Goal: Information Seeking & Learning: Find specific fact

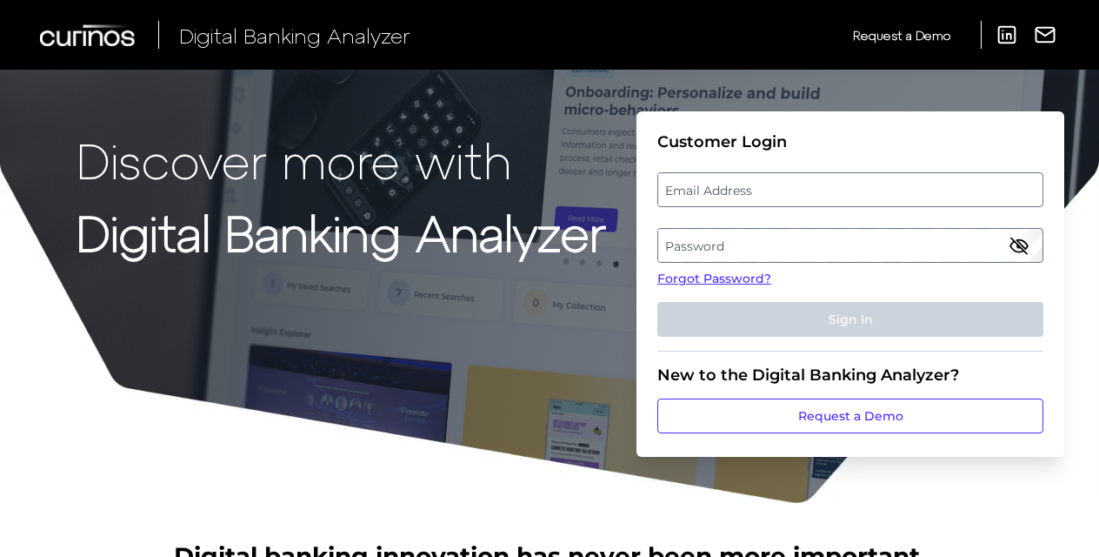
click at [779, 197] on label "Email Address" at bounding box center [850, 189] width 384 height 31
click at [779, 197] on input "email" at bounding box center [851, 189] width 386 height 35
click at [698, 247] on label "Password" at bounding box center [850, 245] width 384 height 31
click at [751, 177] on label "Email Address" at bounding box center [850, 189] width 384 height 31
click at [751, 177] on input "email" at bounding box center [851, 189] width 386 height 35
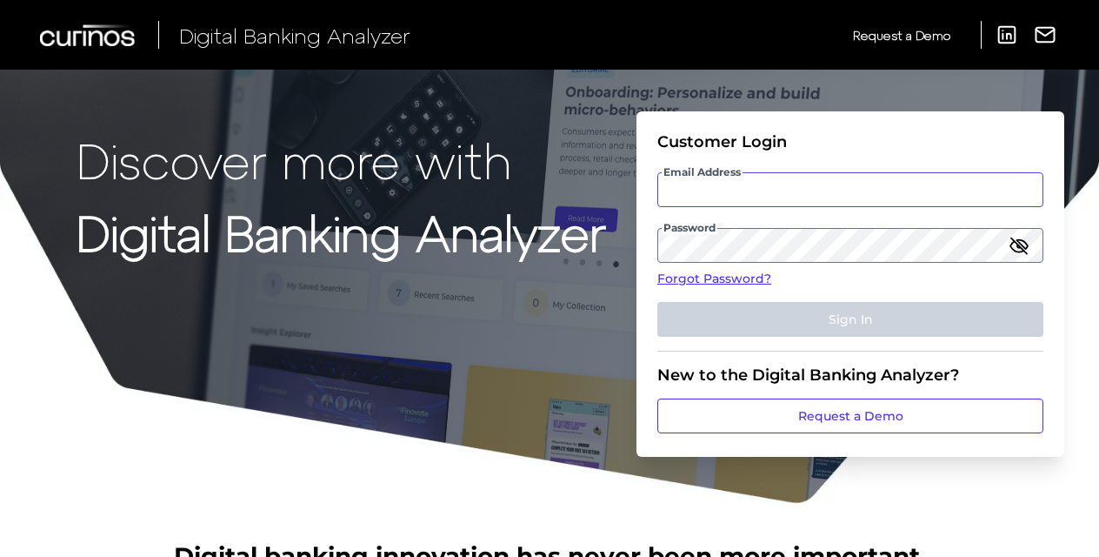
click at [751, 177] on input "Email Address" at bounding box center [851, 189] width 386 height 35
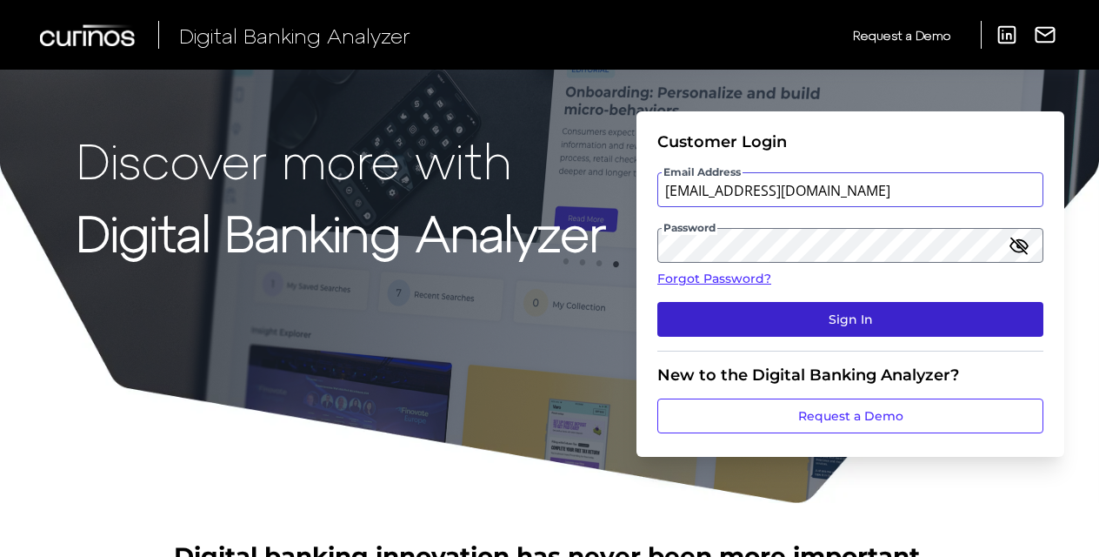
type input "[EMAIL_ADDRESS][DOMAIN_NAME]"
click at [774, 308] on button "Sign In" at bounding box center [851, 319] width 386 height 35
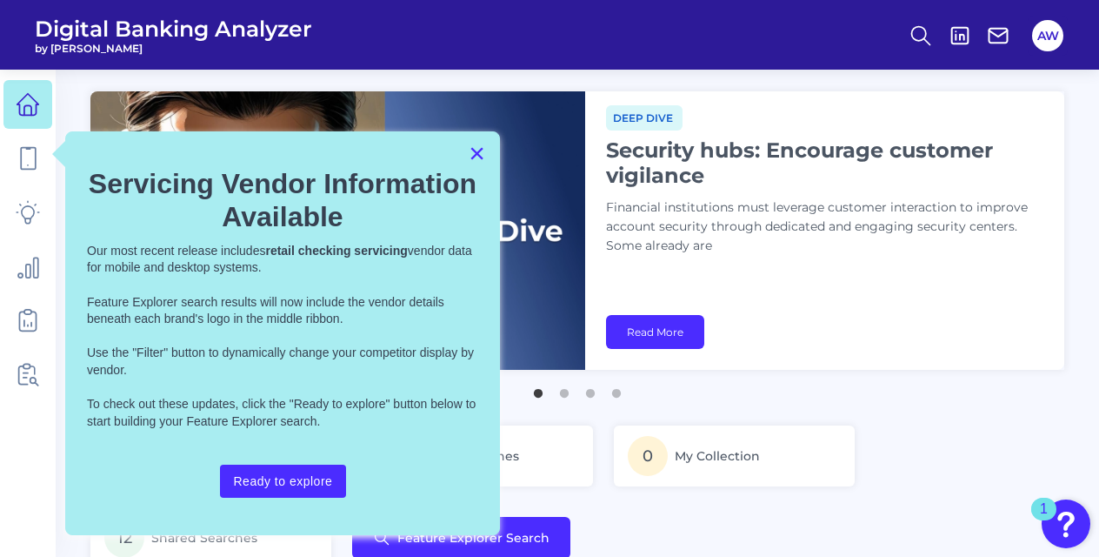
click at [480, 153] on button "×" at bounding box center [477, 153] width 17 height 28
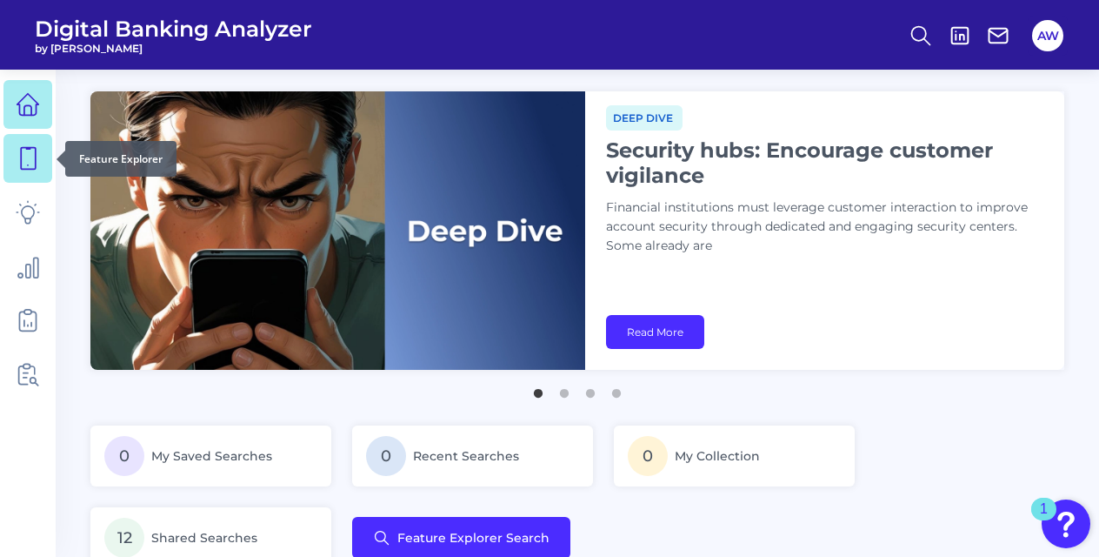
click at [28, 179] on link at bounding box center [27, 158] width 49 height 49
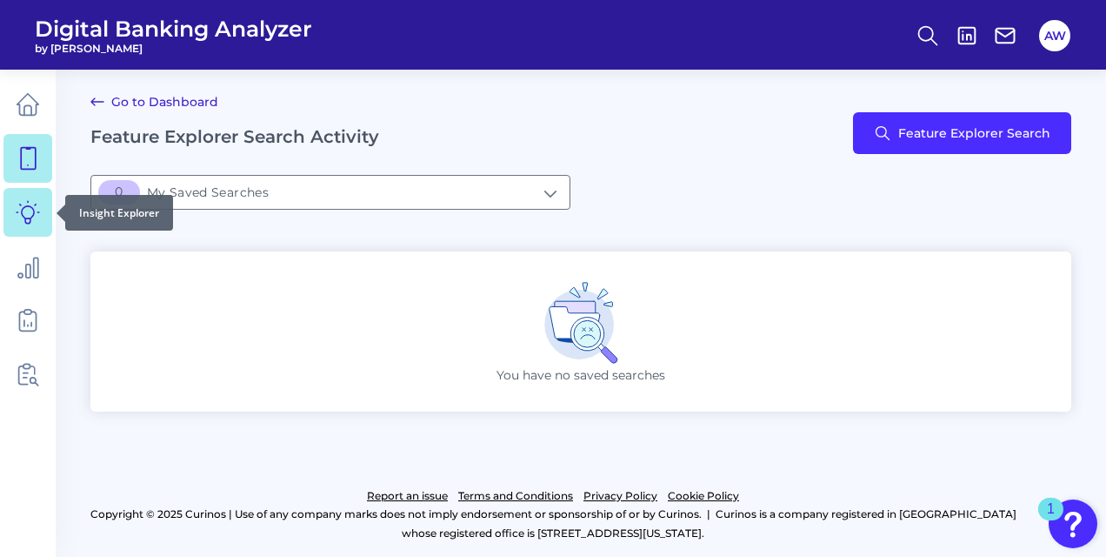
click at [37, 218] on icon at bounding box center [28, 212] width 24 height 24
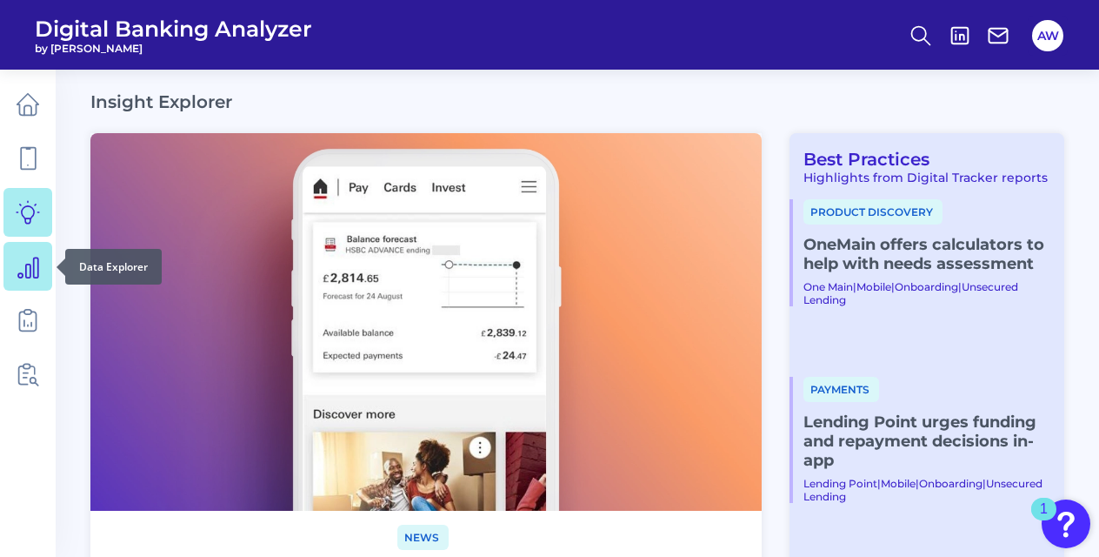
click at [43, 278] on link at bounding box center [27, 266] width 49 height 49
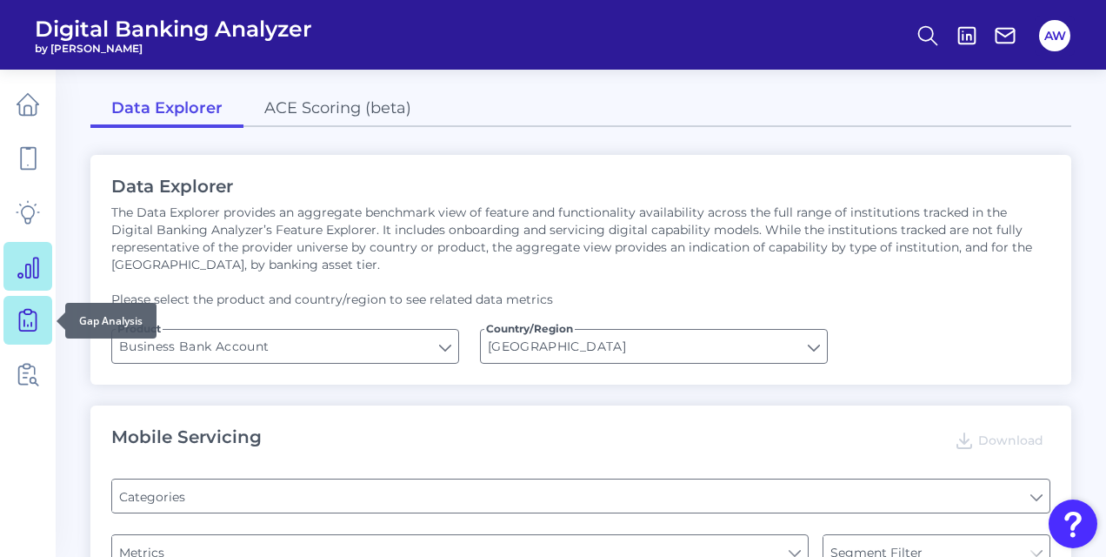
type input "Type of Institution"
type input "Pre-login Features"
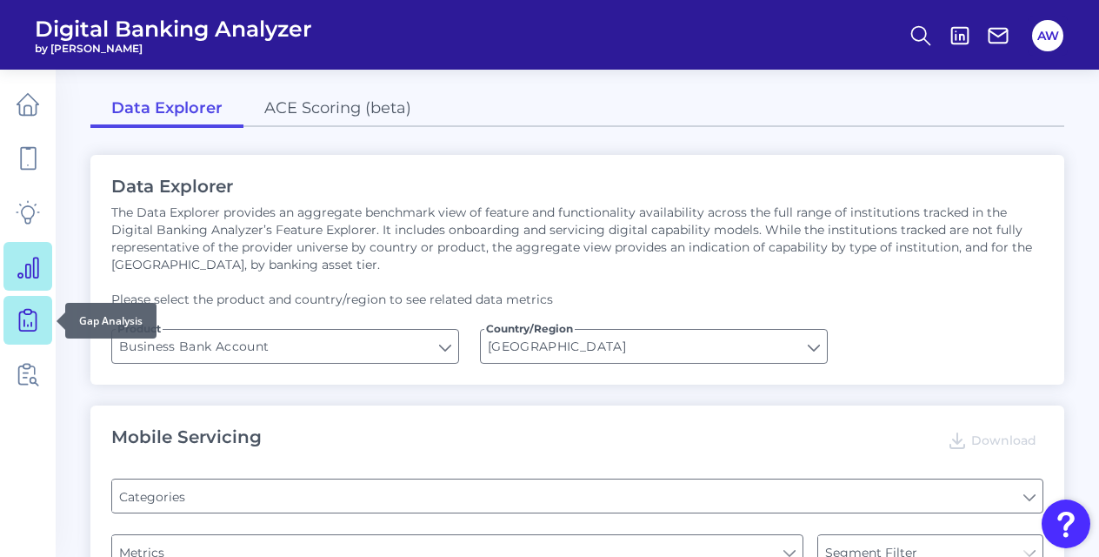
type input "Login"
type input "Channel"
type input "Upon opening the app are users immediately prompted to use Touch/Face ID to log…"
type input "Does it offer third-party single sign on?"
type input "Can you apply for the PRODUCT as a new to brand customer on ANY digital channel?"
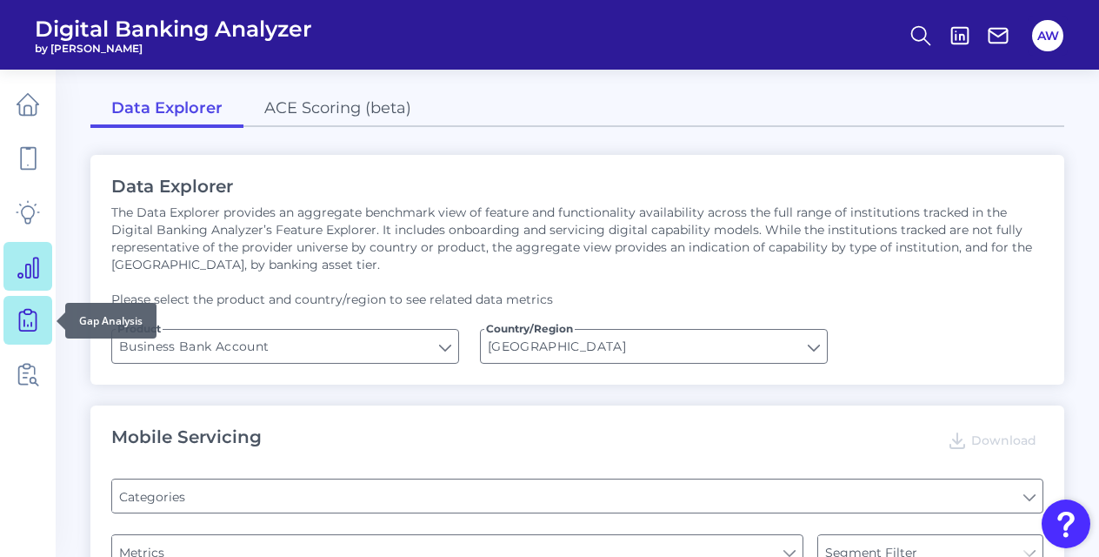
click at [39, 322] on icon at bounding box center [28, 320] width 24 height 24
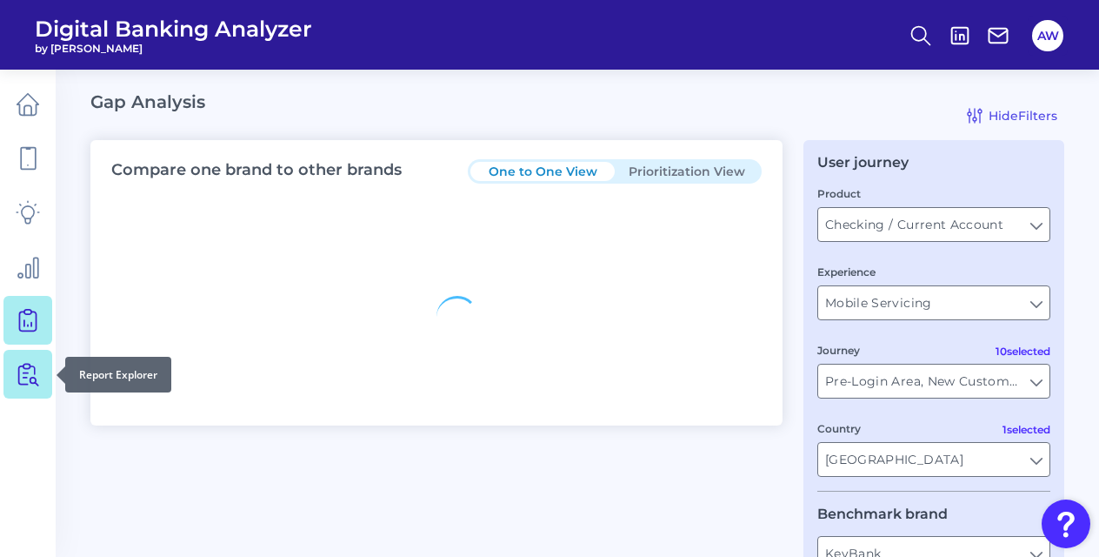
type input "All Countries"
type input "All Journeys"
click at [38, 382] on icon at bounding box center [28, 374] width 24 height 24
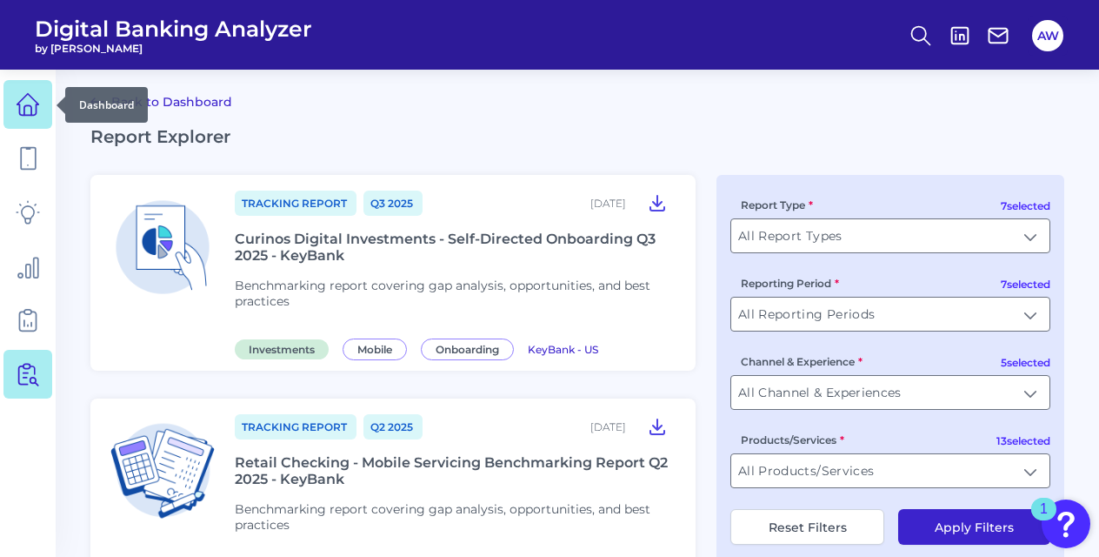
click at [24, 96] on icon at bounding box center [28, 104] width 24 height 24
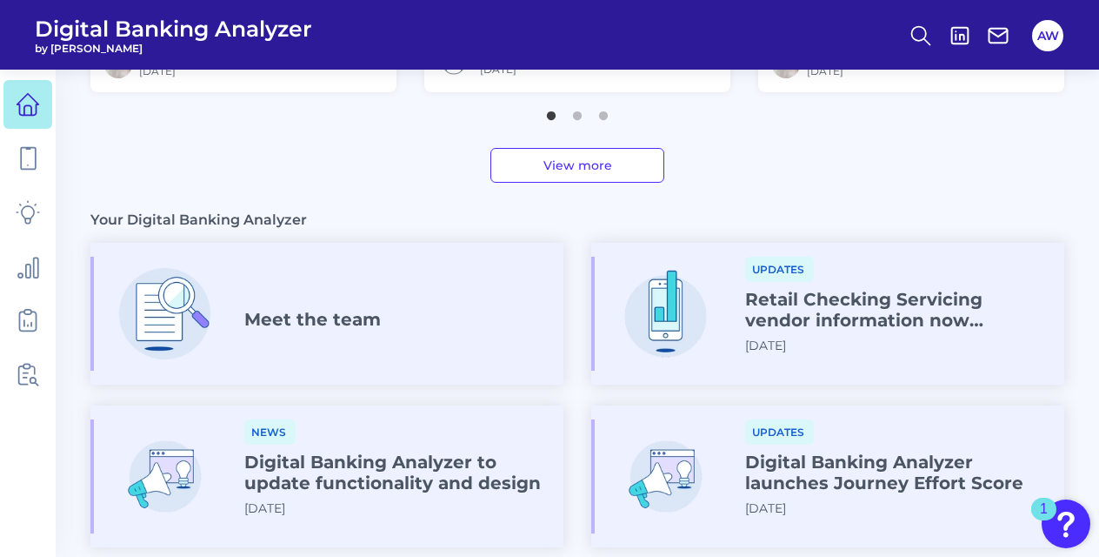
scroll to position [872, 0]
click at [364, 333] on div "Meet the team" at bounding box center [312, 322] width 137 height 28
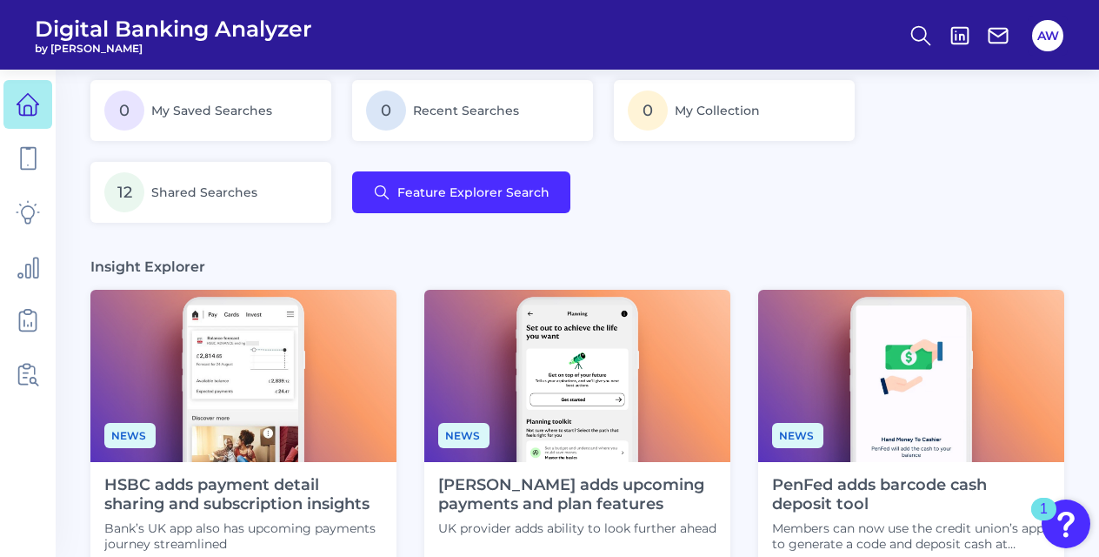
scroll to position [344, 0]
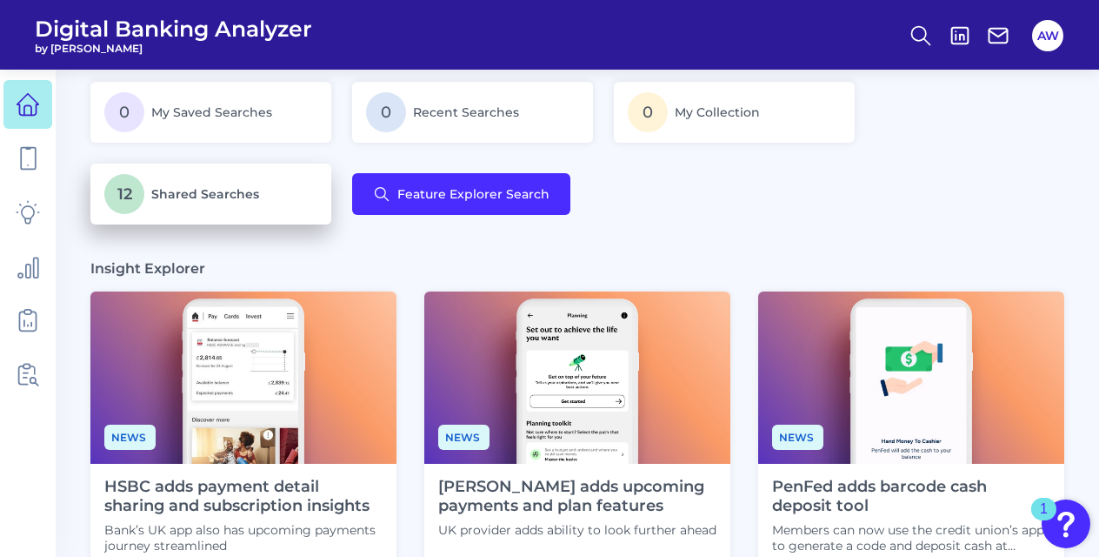
click at [212, 199] on span "Shared Searches" at bounding box center [205, 194] width 108 height 16
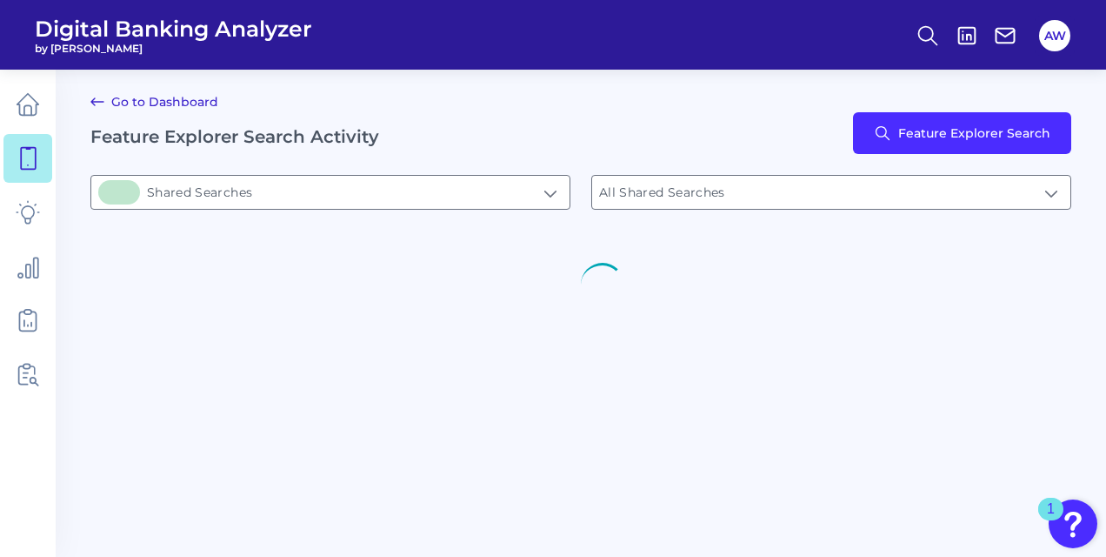
type input "12Shared Searches"
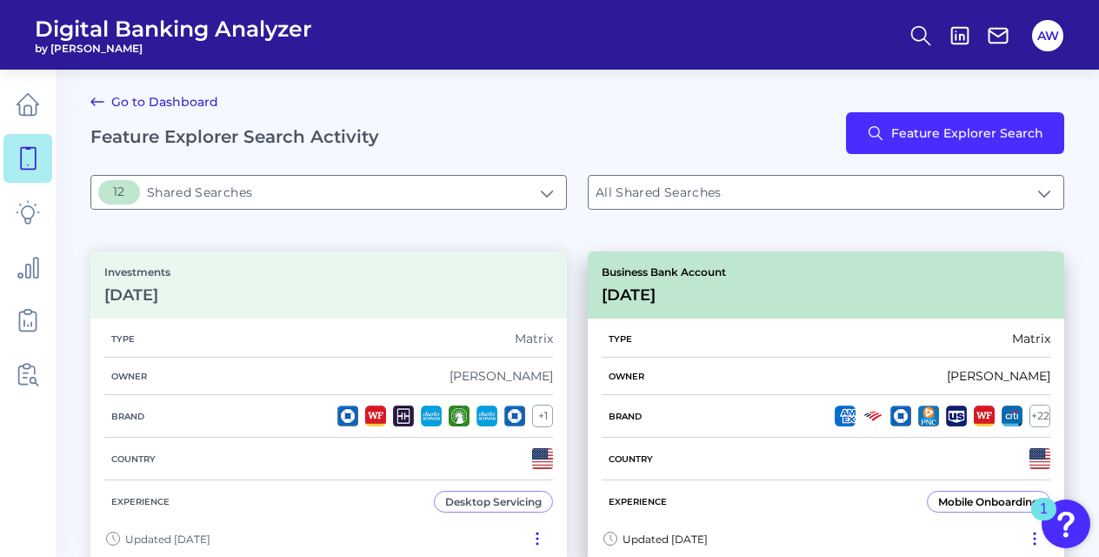
click at [688, 282] on div "Business Bank Account [DATE][FINANCIAL_ID]" at bounding box center [664, 284] width 124 height 39
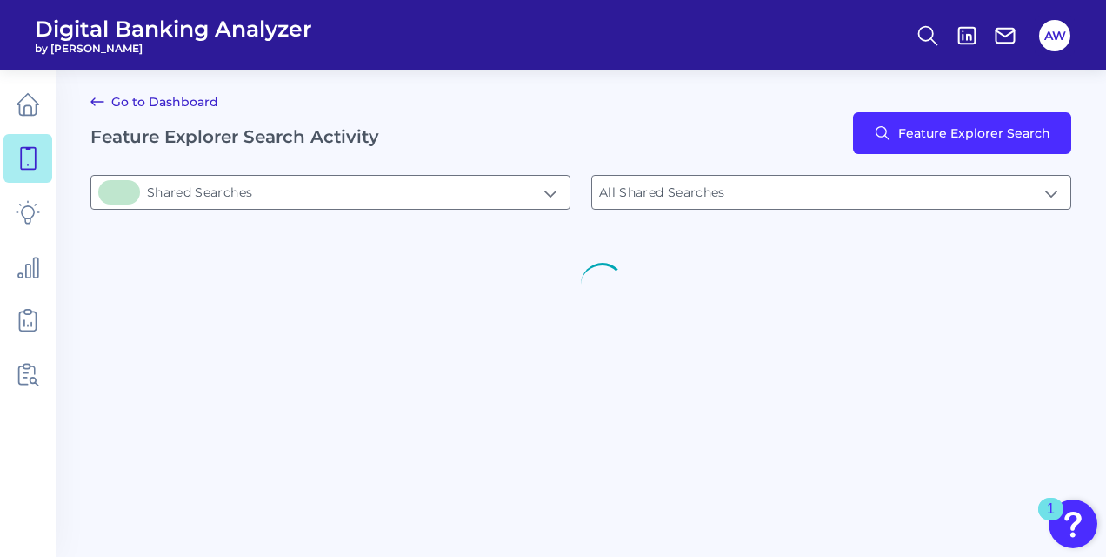
type input "12Shared Searches"
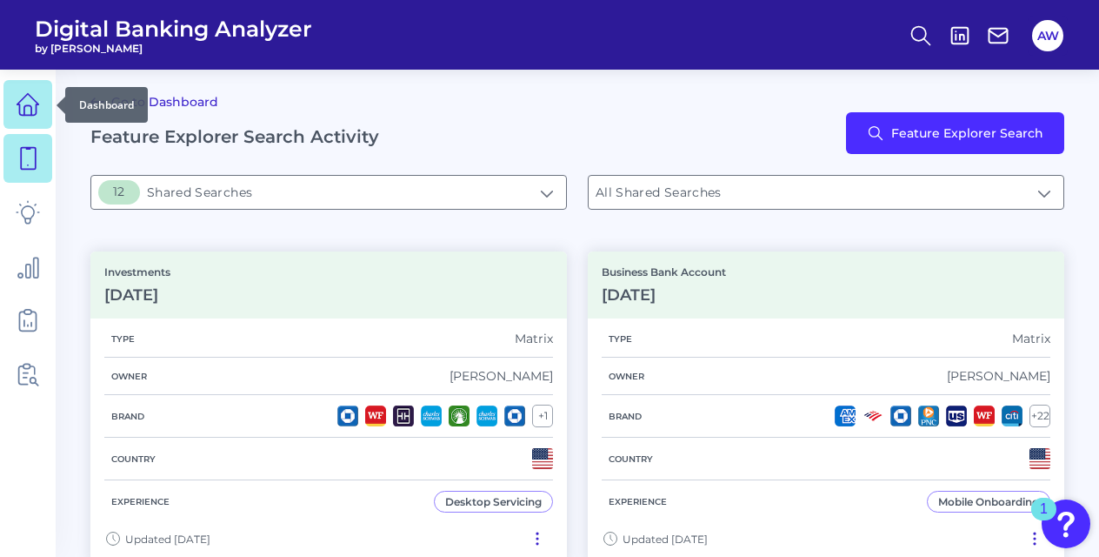
click at [12, 117] on link at bounding box center [27, 104] width 49 height 49
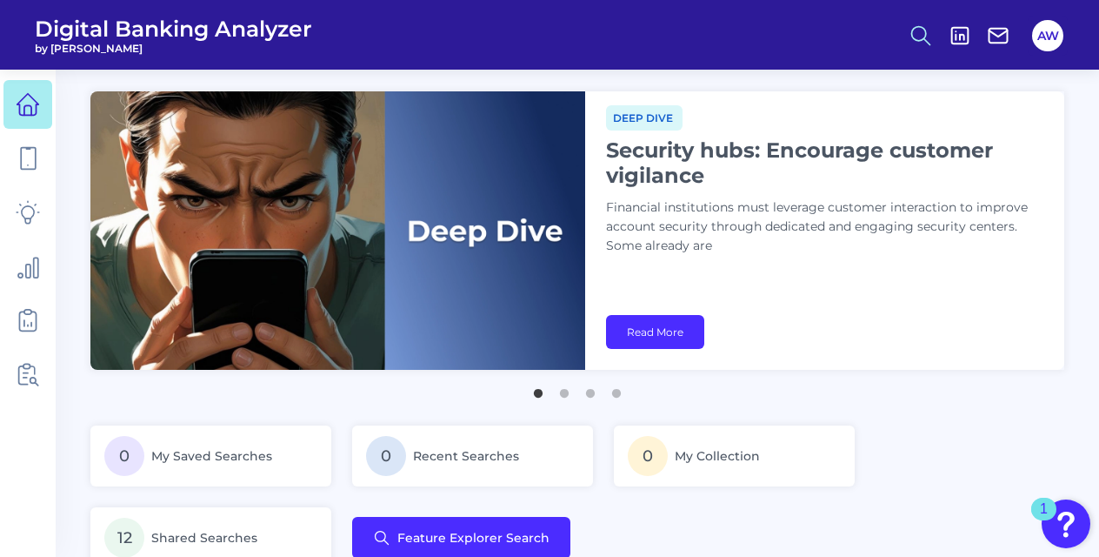
click at [905, 40] on button at bounding box center [921, 36] width 40 height 40
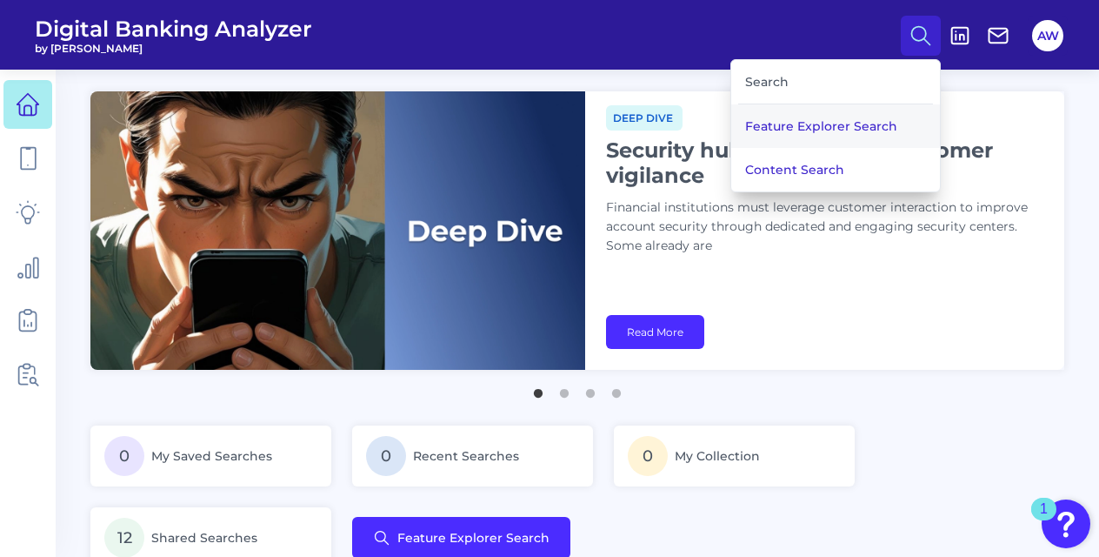
click at [831, 137] on button "Feature Explorer Search" at bounding box center [835, 125] width 209 height 43
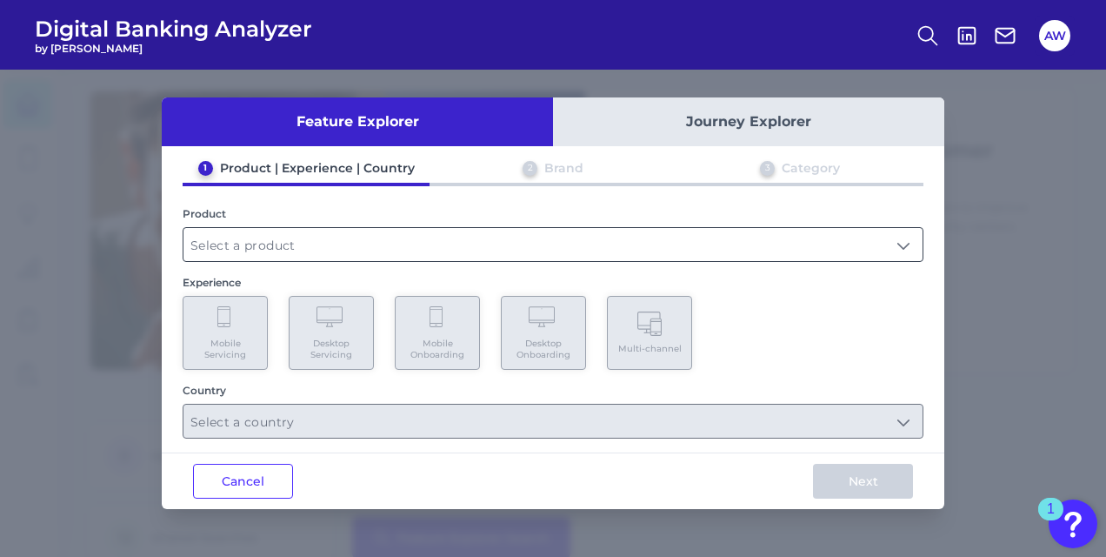
click at [445, 249] on input "text" at bounding box center [553, 244] width 739 height 33
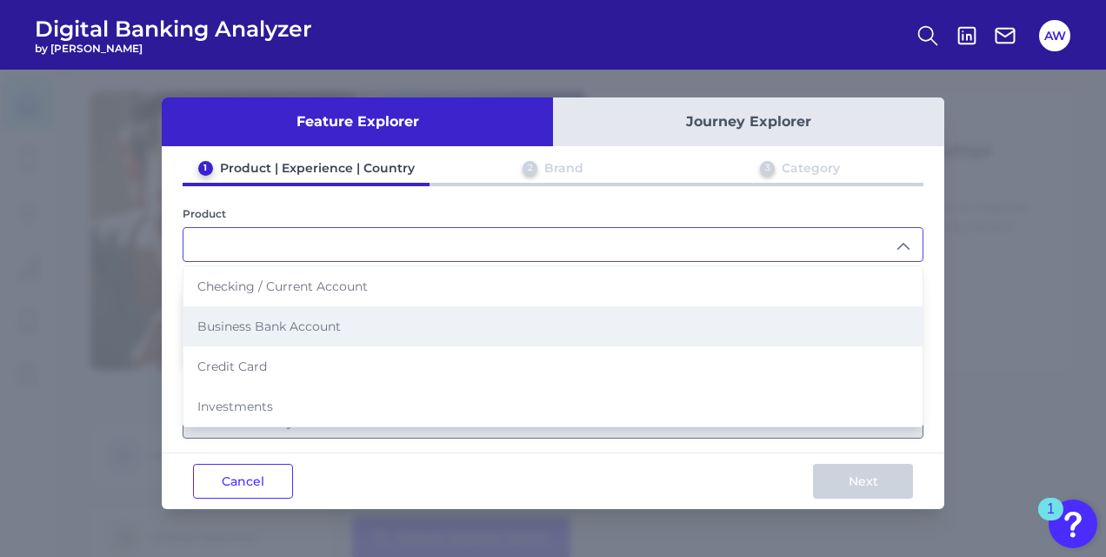
click at [337, 323] on span "Business Bank Account" at bounding box center [269, 326] width 144 height 16
type input "Business Bank Account"
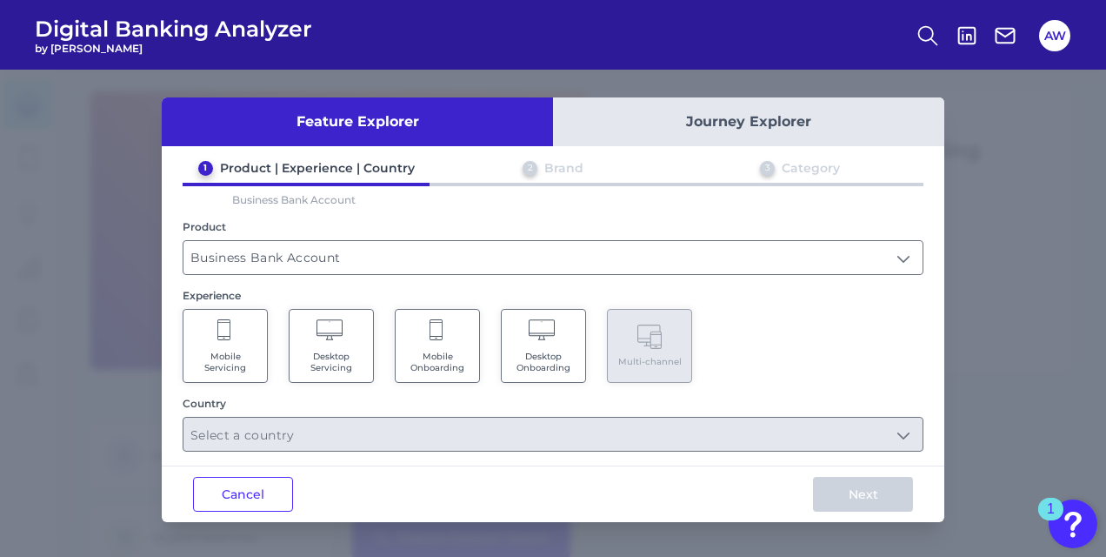
click at [201, 332] on Servicing "Mobile Servicing" at bounding box center [225, 346] width 85 height 74
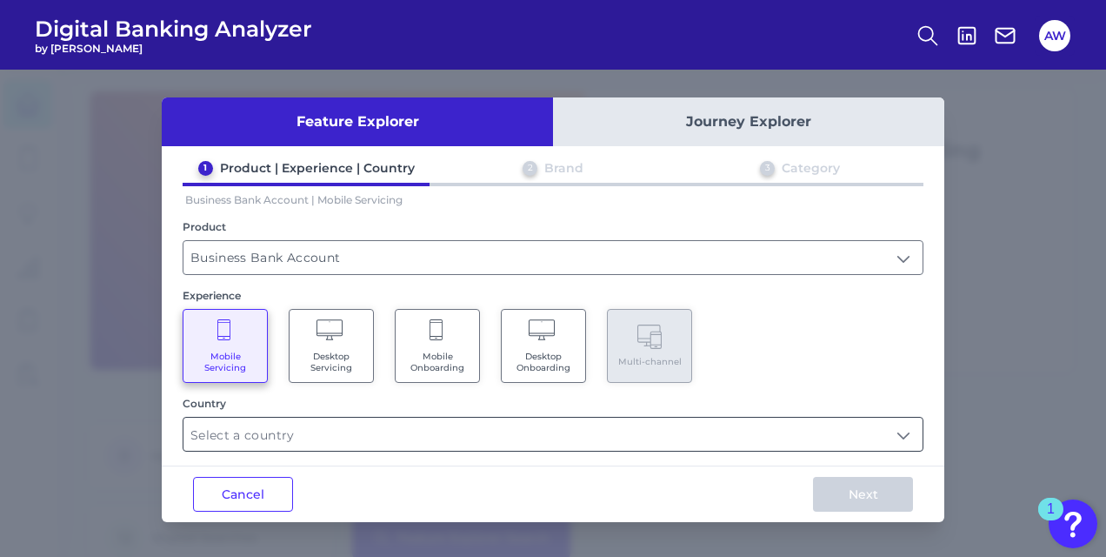
click at [284, 424] on input "text" at bounding box center [553, 433] width 739 height 33
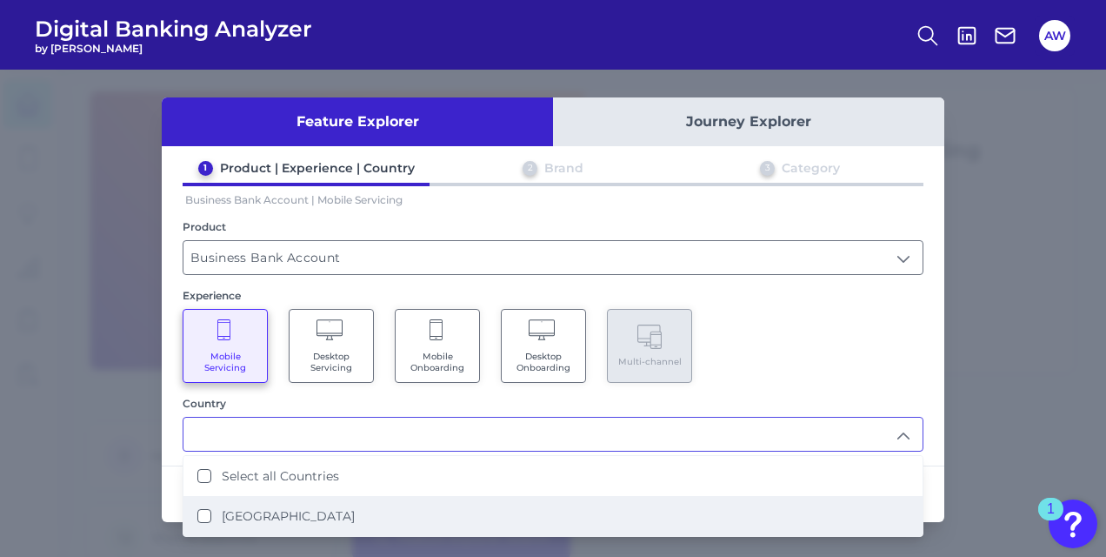
click at [297, 525] on li "[GEOGRAPHIC_DATA]" at bounding box center [553, 516] width 739 height 40
type input "Select all Countries"
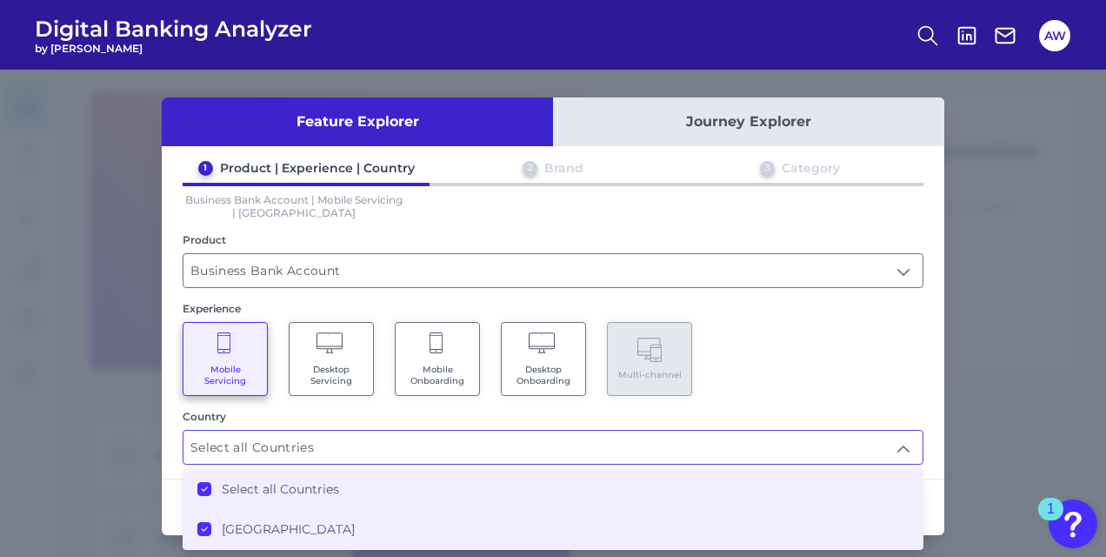
click at [747, 404] on div "1 Product | Experience | Country 2 Brand 3 Category Business Bank Account | Mob…" at bounding box center [553, 312] width 783 height 304
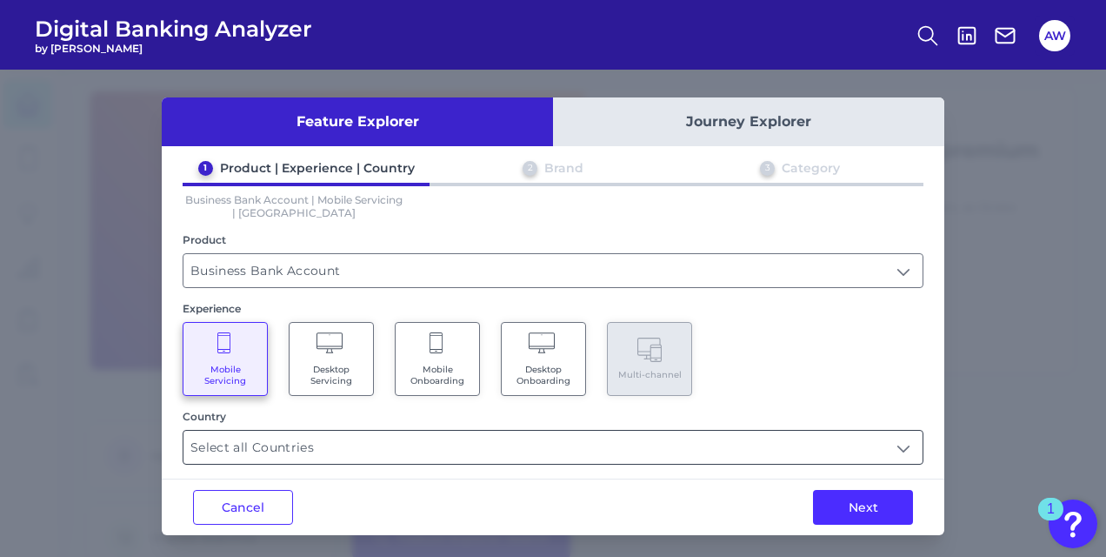
click at [548, 446] on input "Select all Countries" at bounding box center [553, 447] width 739 height 33
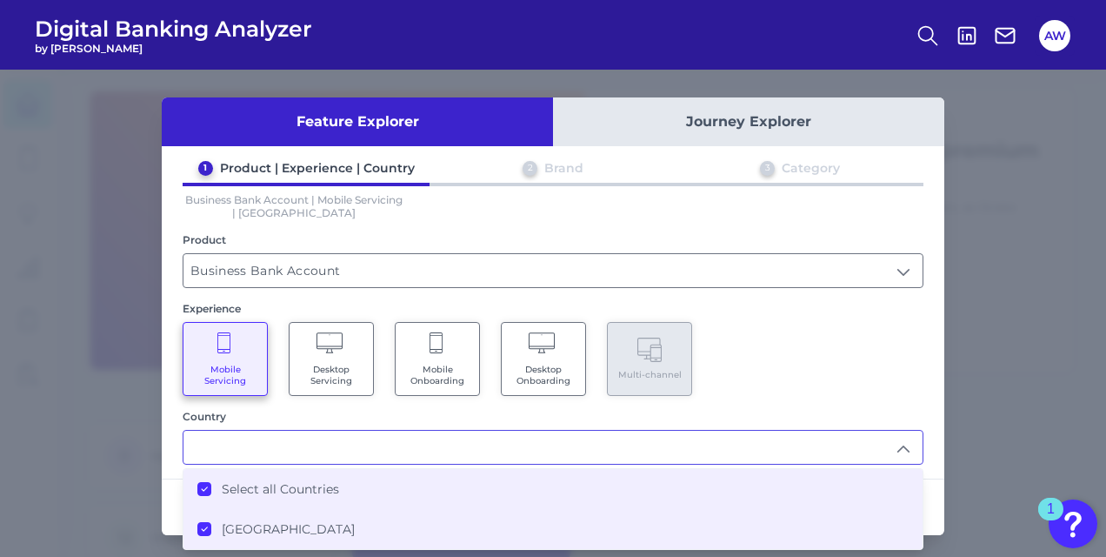
click at [567, 444] on input "text" at bounding box center [553, 447] width 739 height 33
type input "Select all Countries"
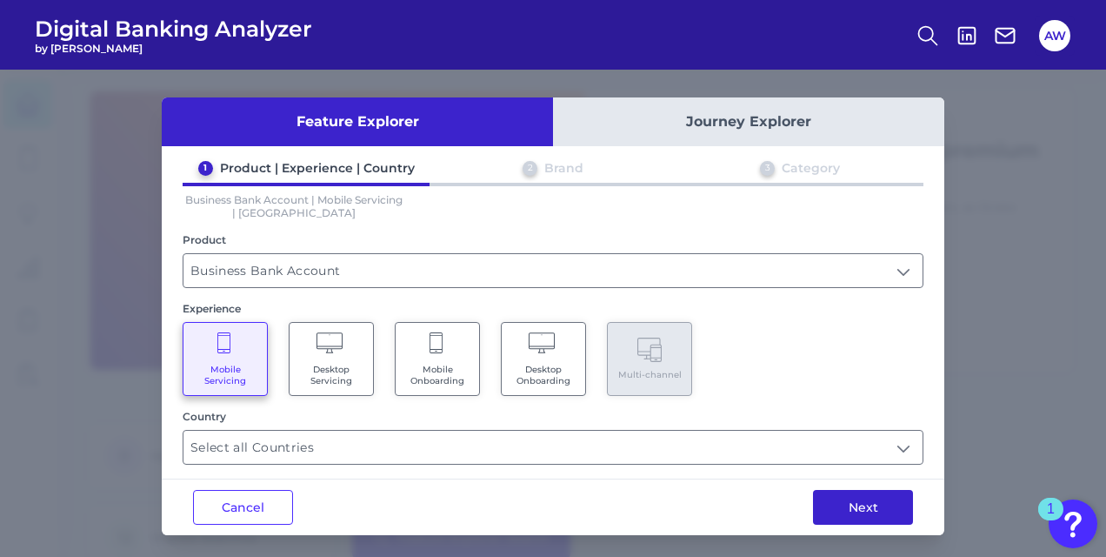
click at [866, 504] on button "Next" at bounding box center [863, 507] width 100 height 35
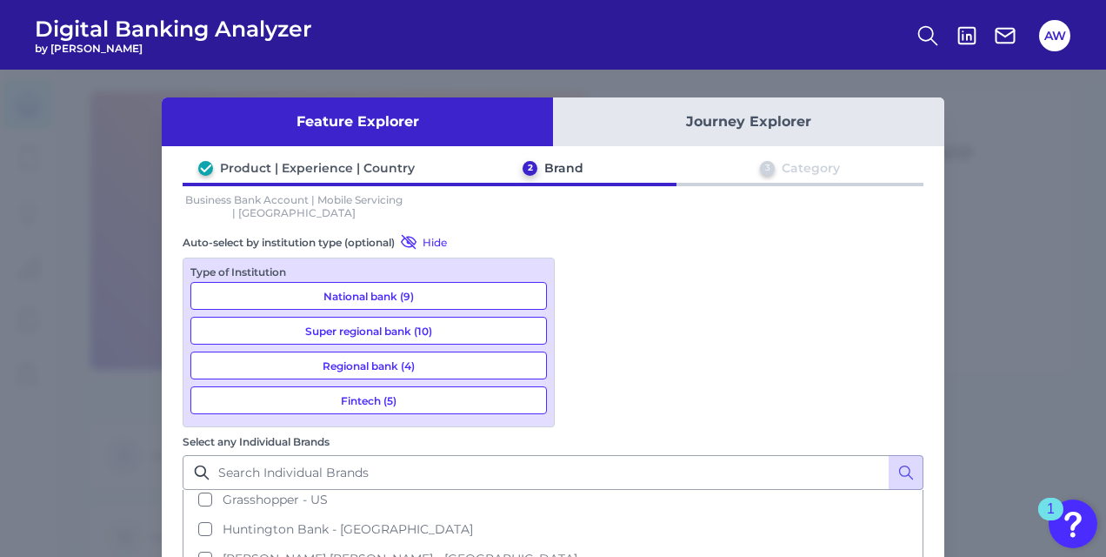
scroll to position [281, 0]
click at [628, 455] on input "Select any Individual Brands" at bounding box center [553, 472] width 741 height 35
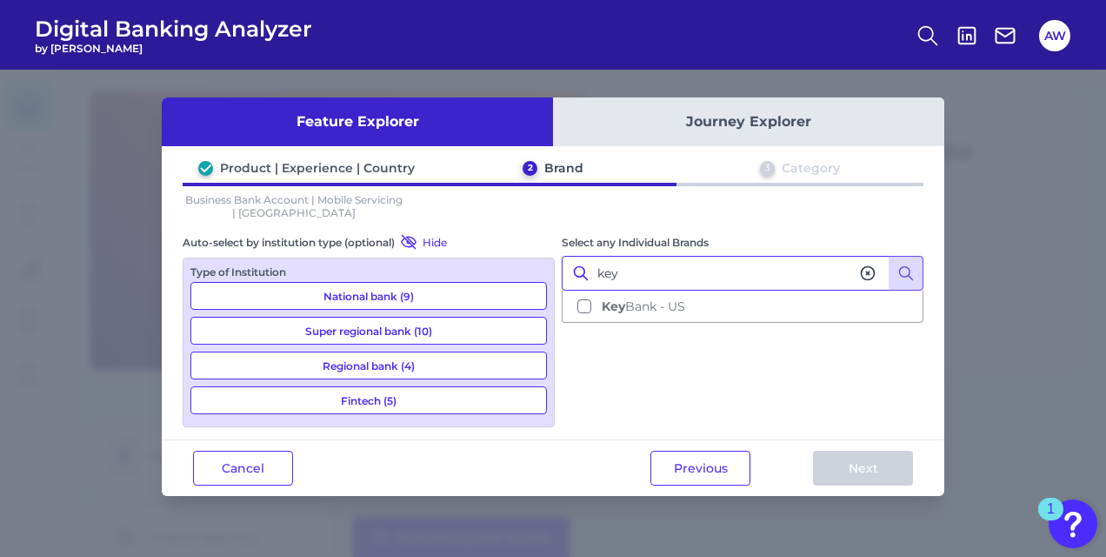
scroll to position [0, 0]
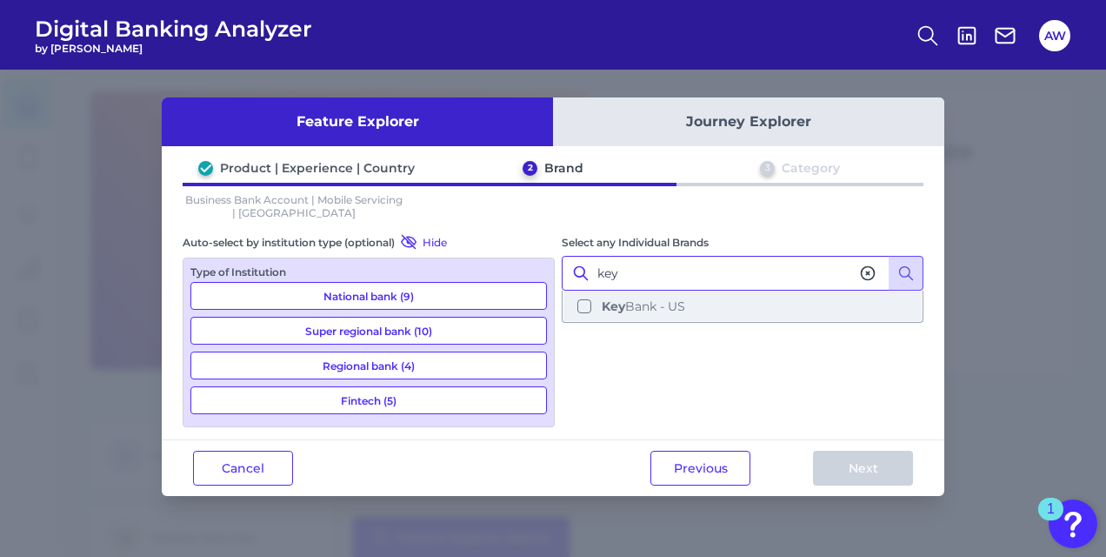
click at [583, 305] on button "Key Bank - US" at bounding box center [743, 306] width 358 height 30
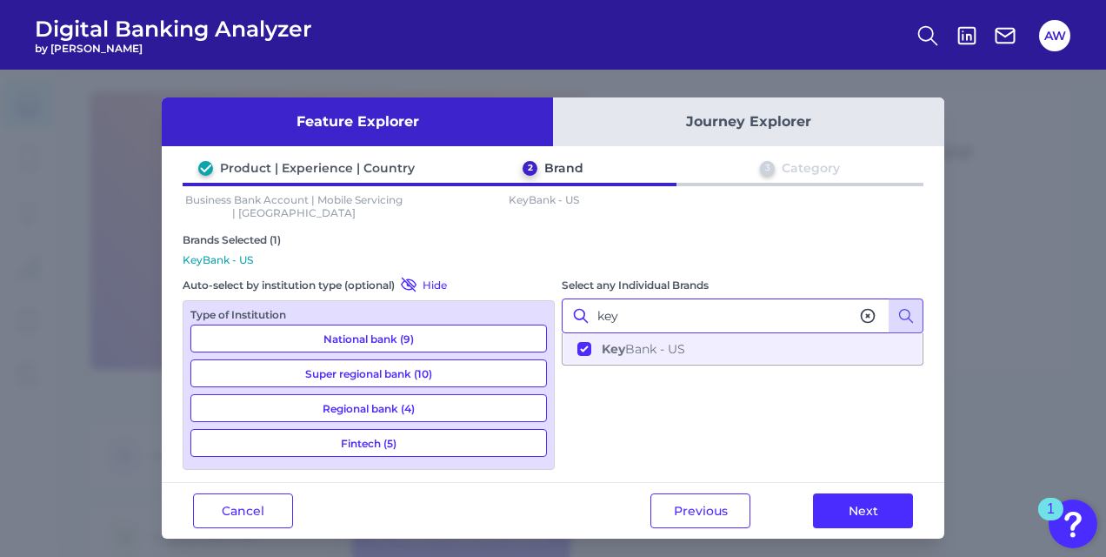
type input "key"
click at [377, 337] on button "National bank (9)" at bounding box center [368, 338] width 357 height 28
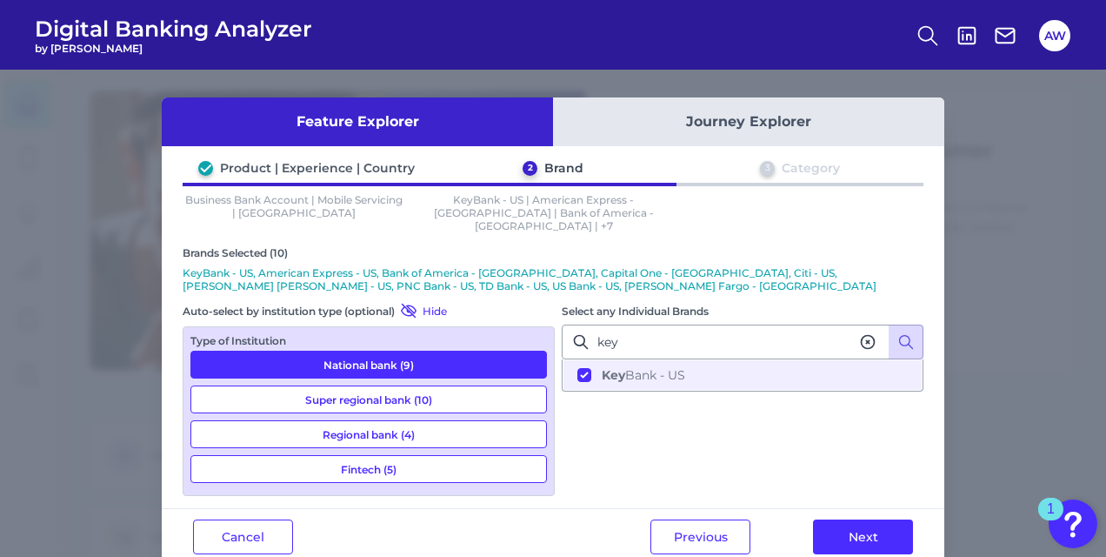
click at [433, 385] on button "Super regional bank (10)" at bounding box center [368, 399] width 357 height 28
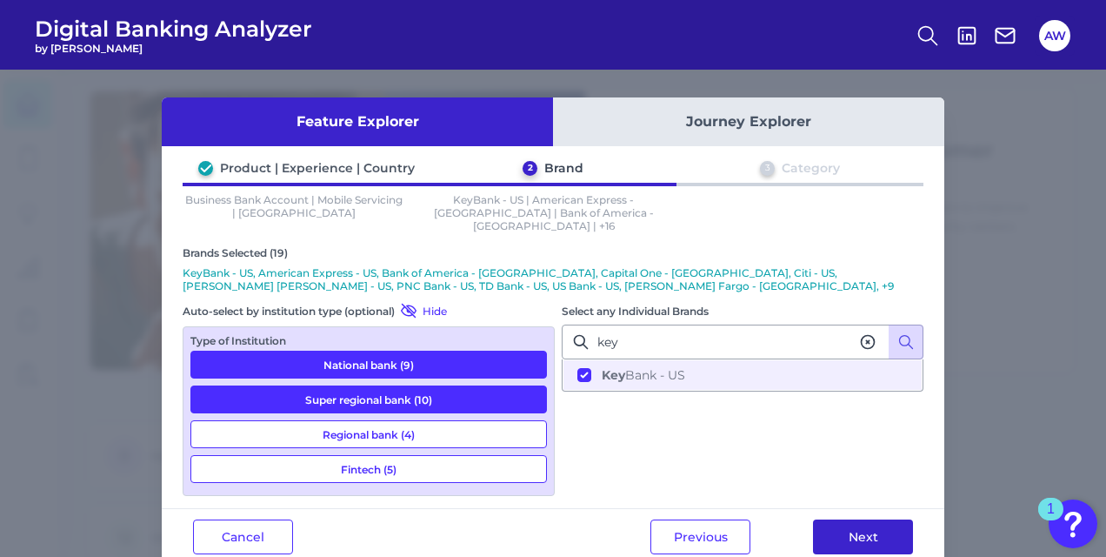
click at [844, 524] on button "Next" at bounding box center [863, 536] width 100 height 35
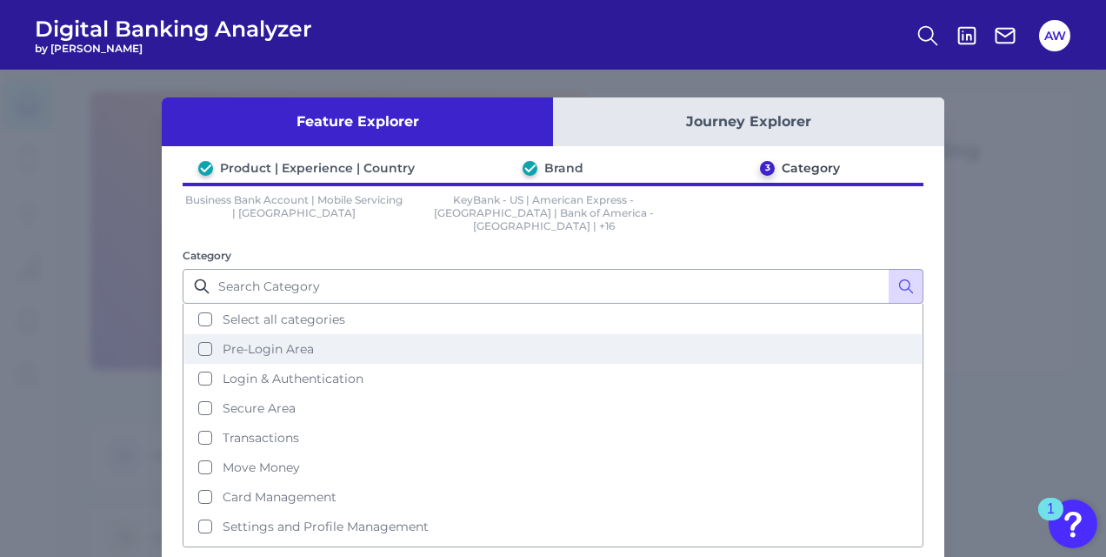
click at [204, 343] on button "Pre-Login Area" at bounding box center [553, 349] width 738 height 30
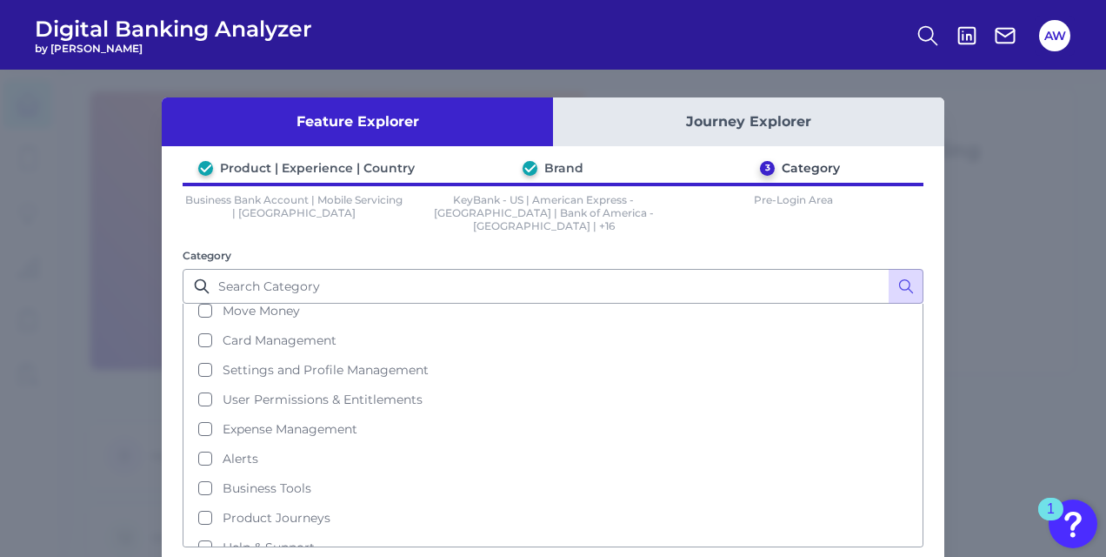
scroll to position [73, 0]
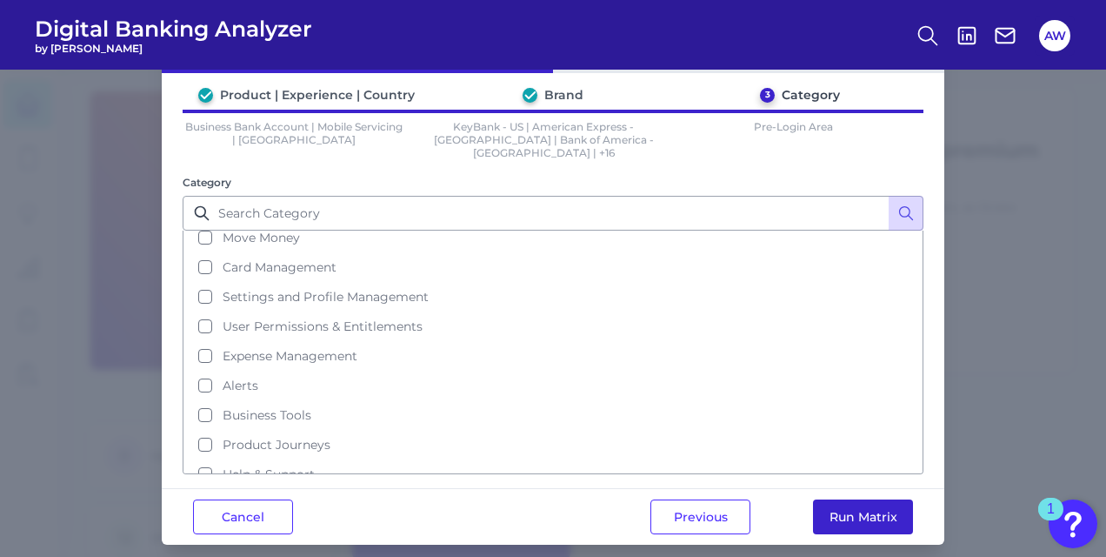
click at [870, 499] on button "Run Matrix" at bounding box center [863, 516] width 100 height 35
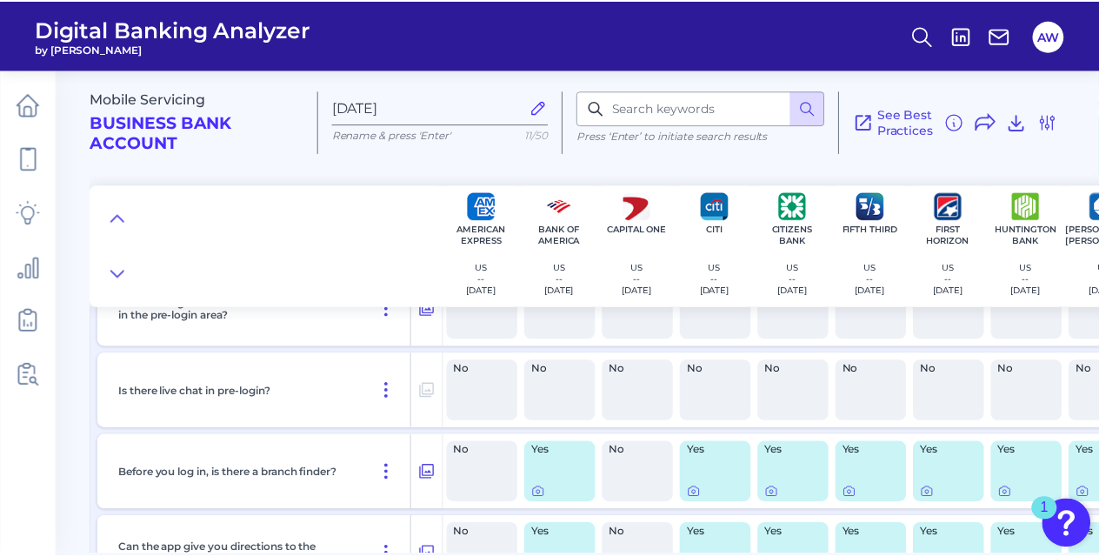
scroll to position [1278, 0]
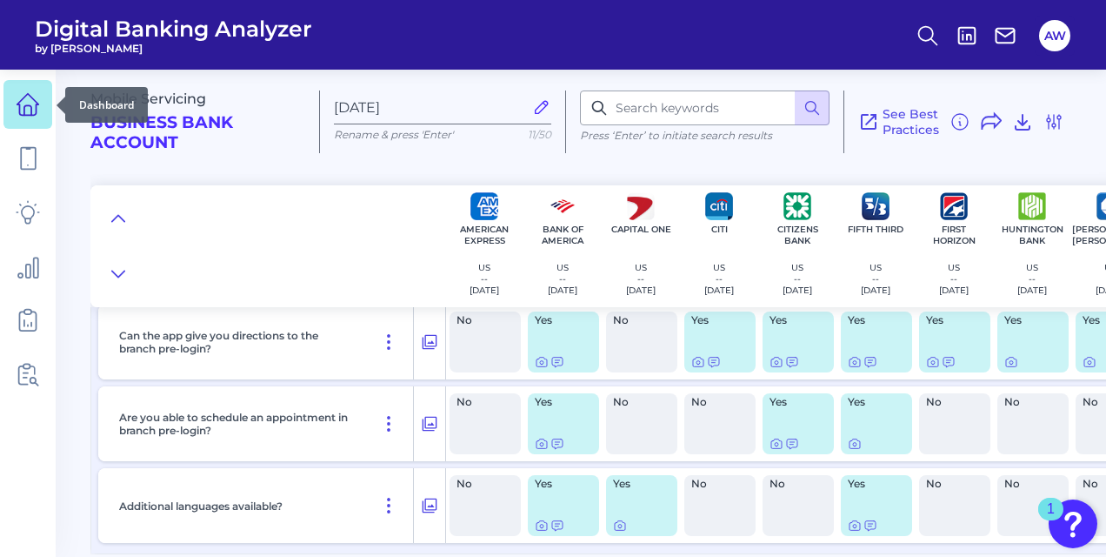
click at [20, 122] on link at bounding box center [27, 104] width 49 height 49
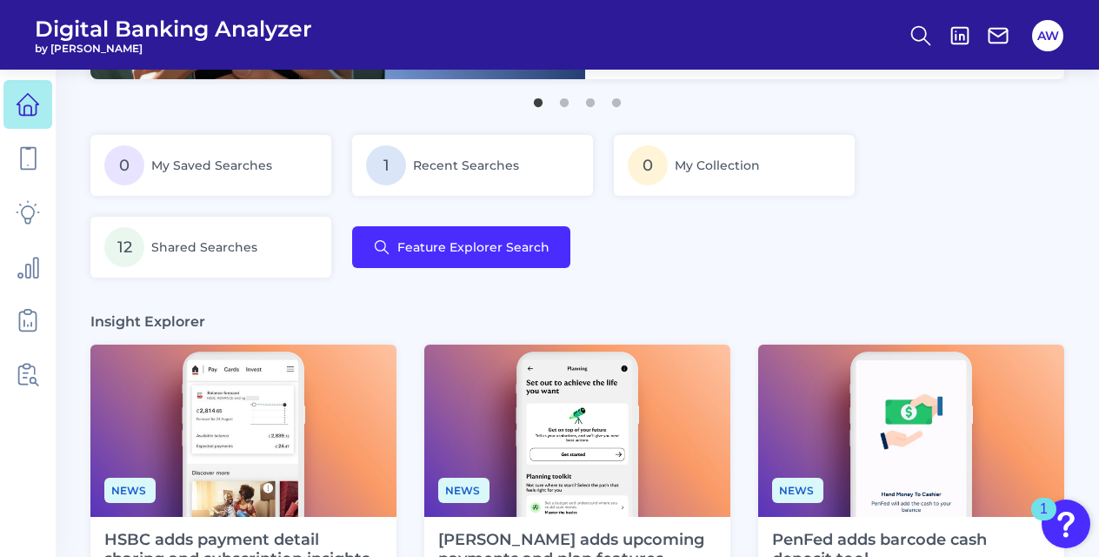
scroll to position [292, 0]
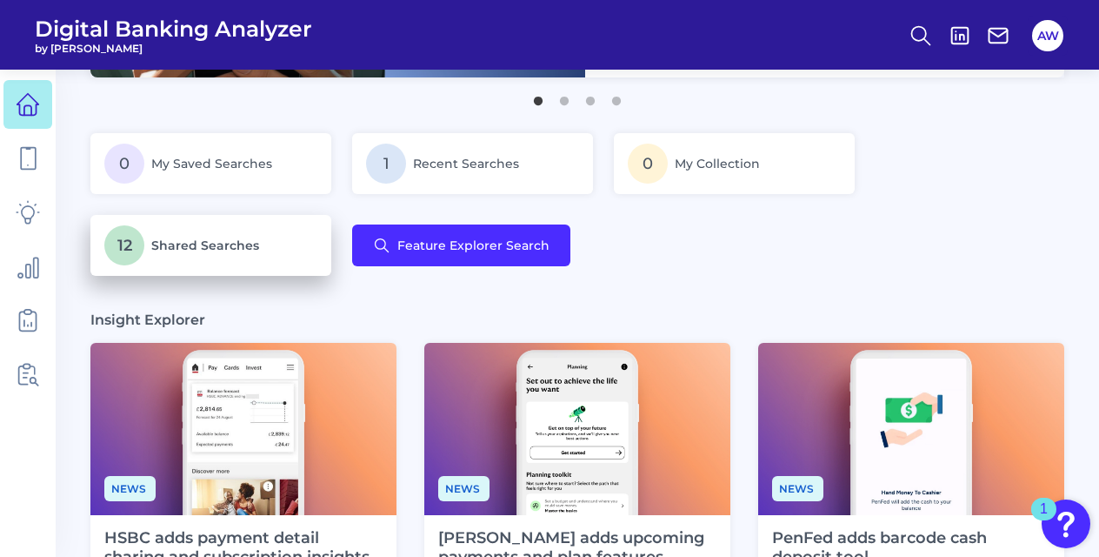
click at [245, 239] on span "Shared Searches" at bounding box center [205, 245] width 108 height 16
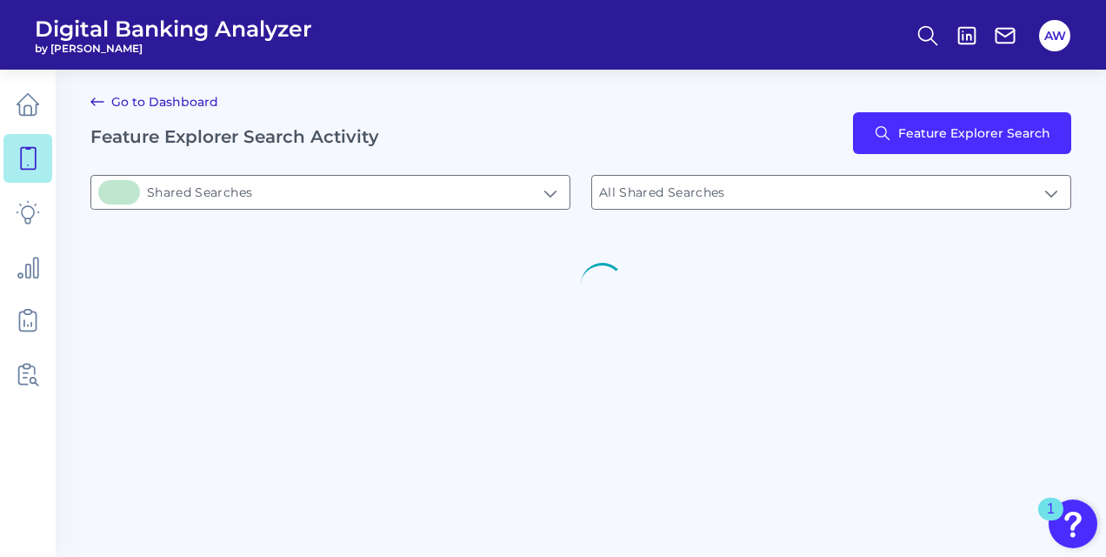
type input "12Shared Searches"
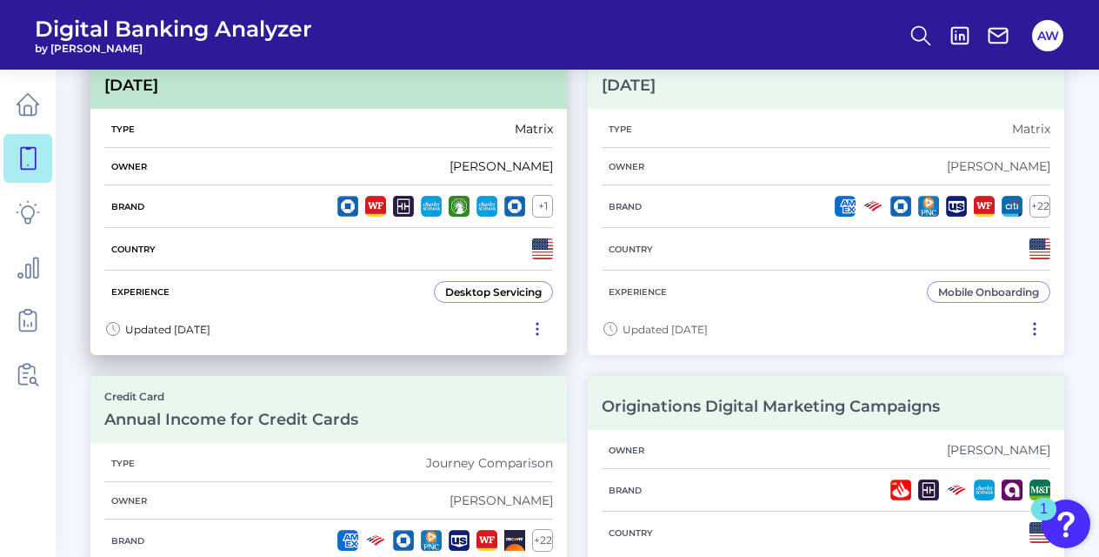
scroll to position [210, 0]
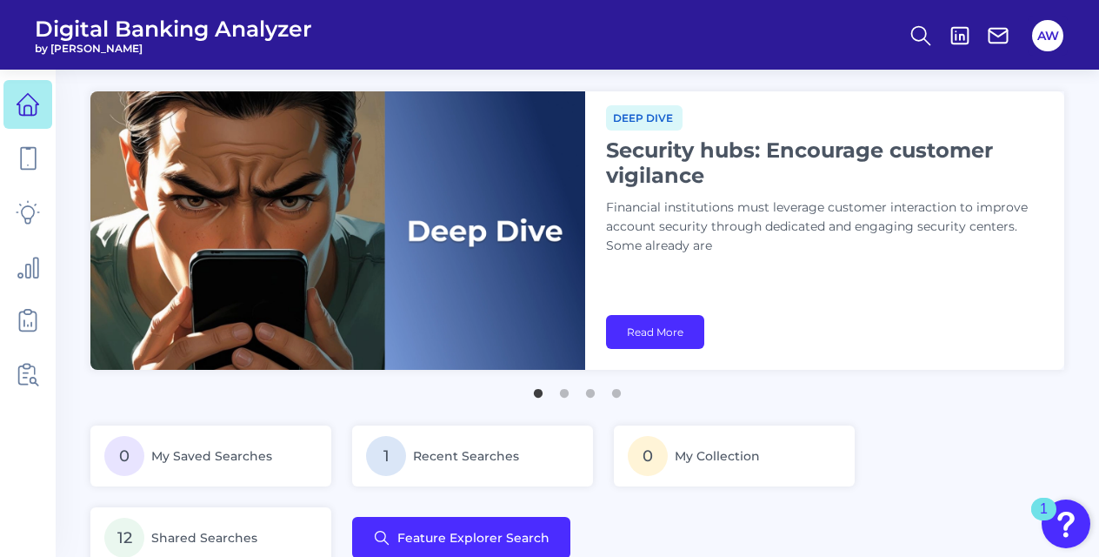
scroll to position [219, 0]
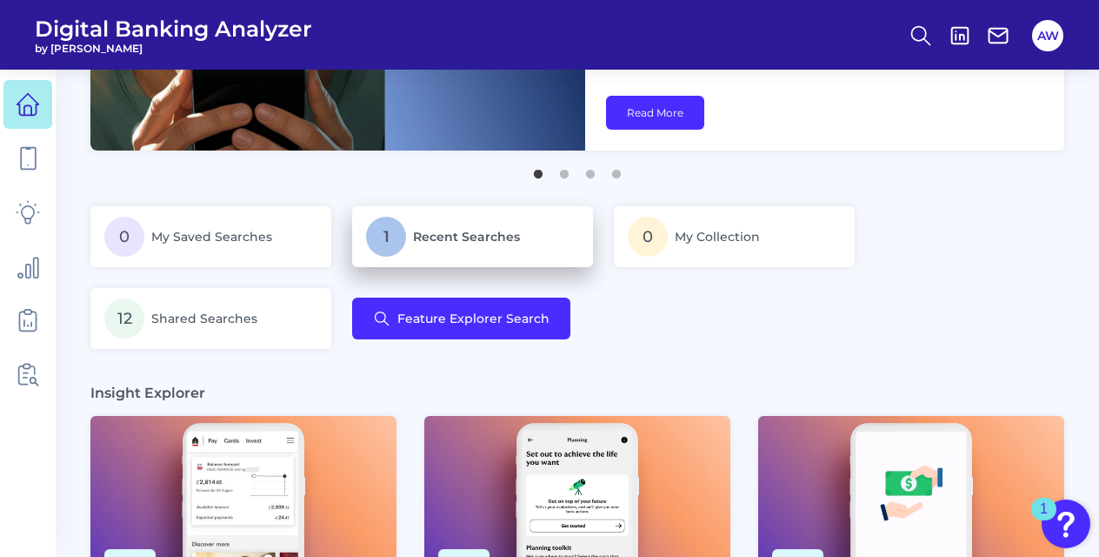
click at [457, 235] on span "Recent Searches" at bounding box center [466, 237] width 107 height 16
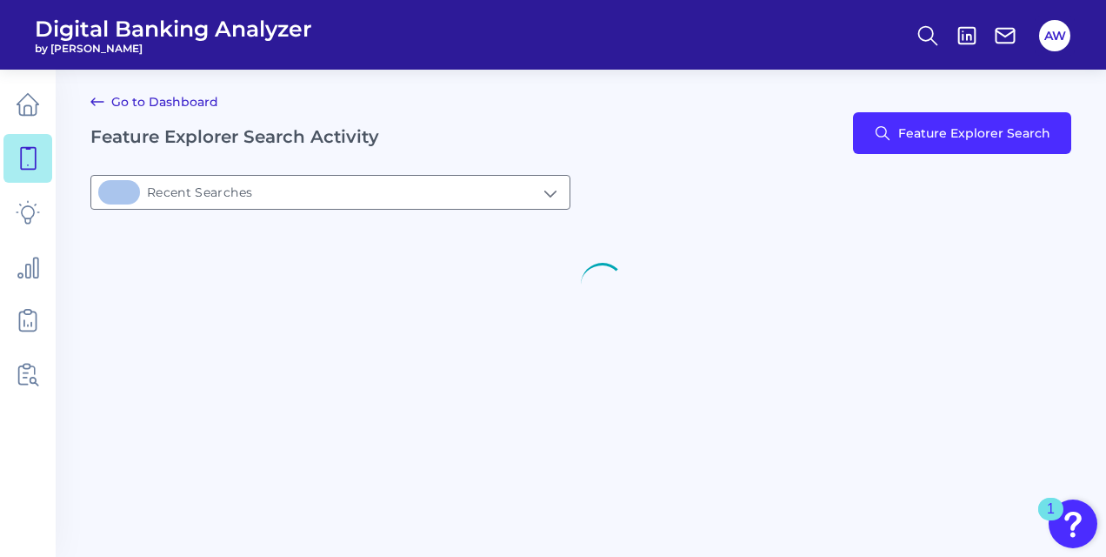
type input "1Recent Searches"
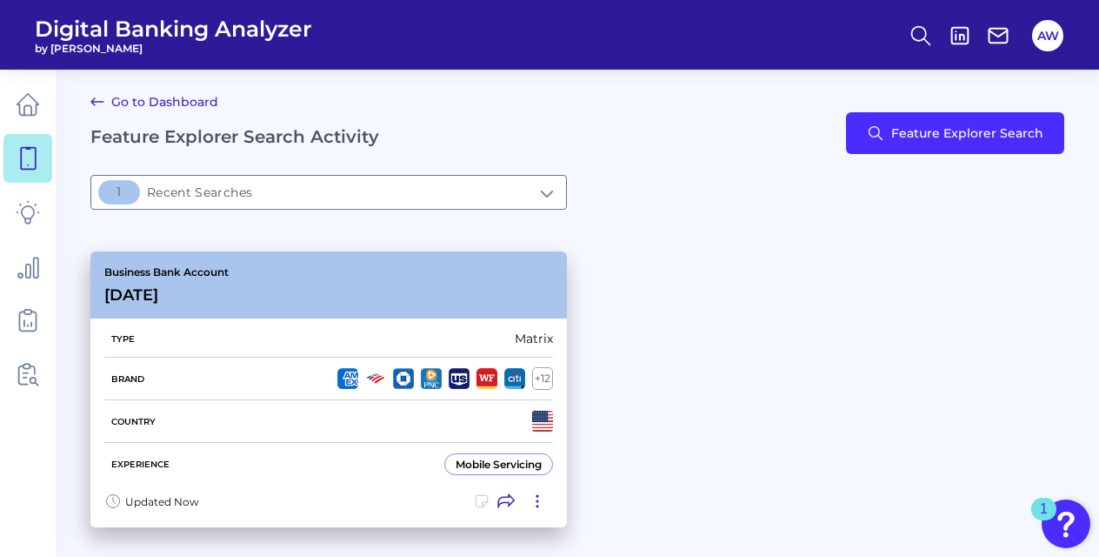
click at [318, 290] on div "Business Bank Account [DATE][FINANCIAL_ID]" at bounding box center [328, 284] width 477 height 67
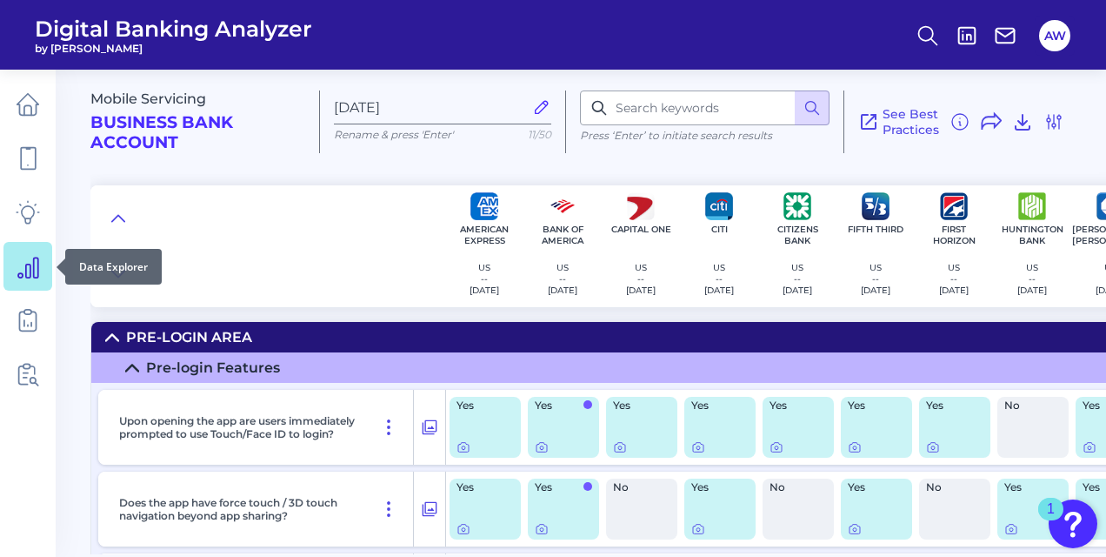
click at [30, 280] on link at bounding box center [27, 266] width 49 height 49
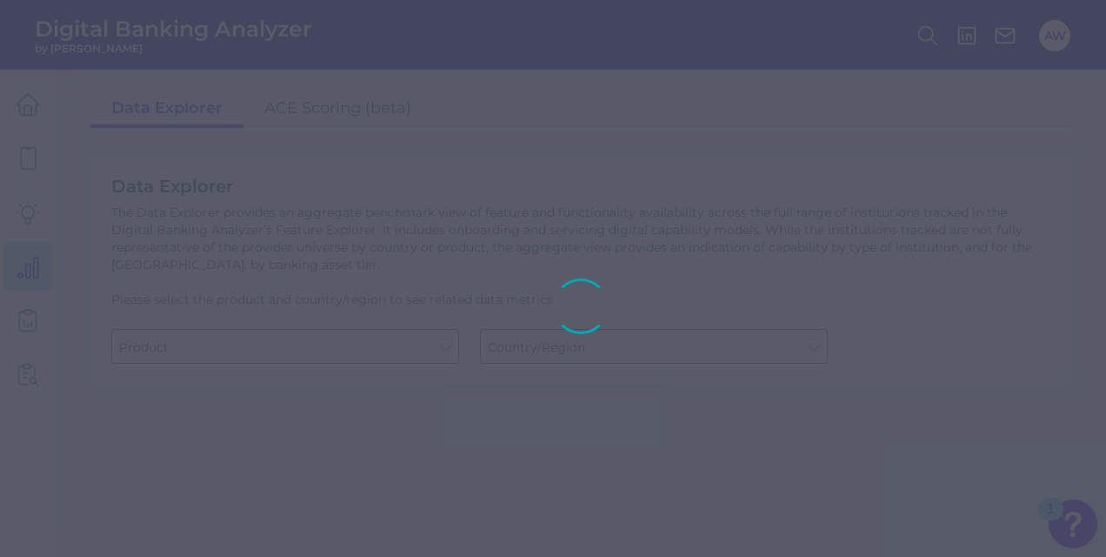
type input "Business Bank Account"
type input "[GEOGRAPHIC_DATA]"
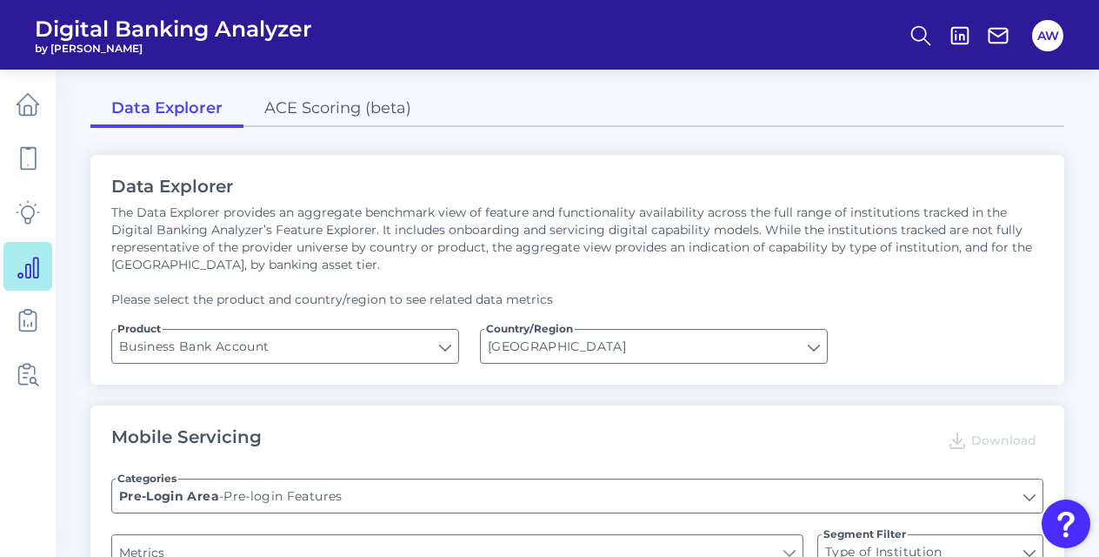
type input "Upon opening the app are users immediately prompted to use Touch/Face ID to log…"
type input "Does it offer third-party single sign on?"
type input "Can you apply for the PRODUCT as a new to brand customer on ANY digital channel?"
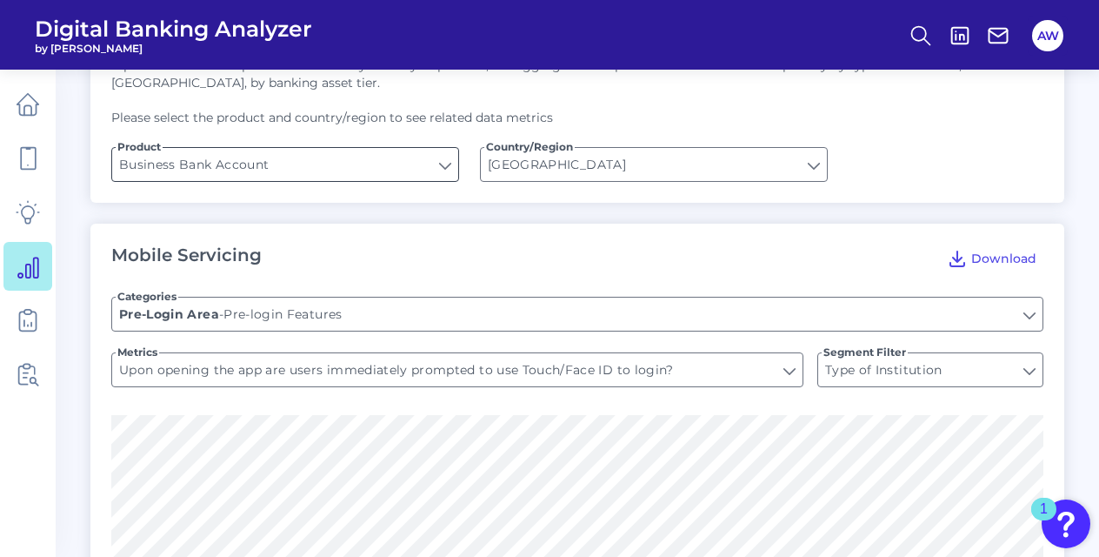
scroll to position [183, 0]
click at [276, 319] on input "Pre-login Features" at bounding box center [577, 313] width 931 height 33
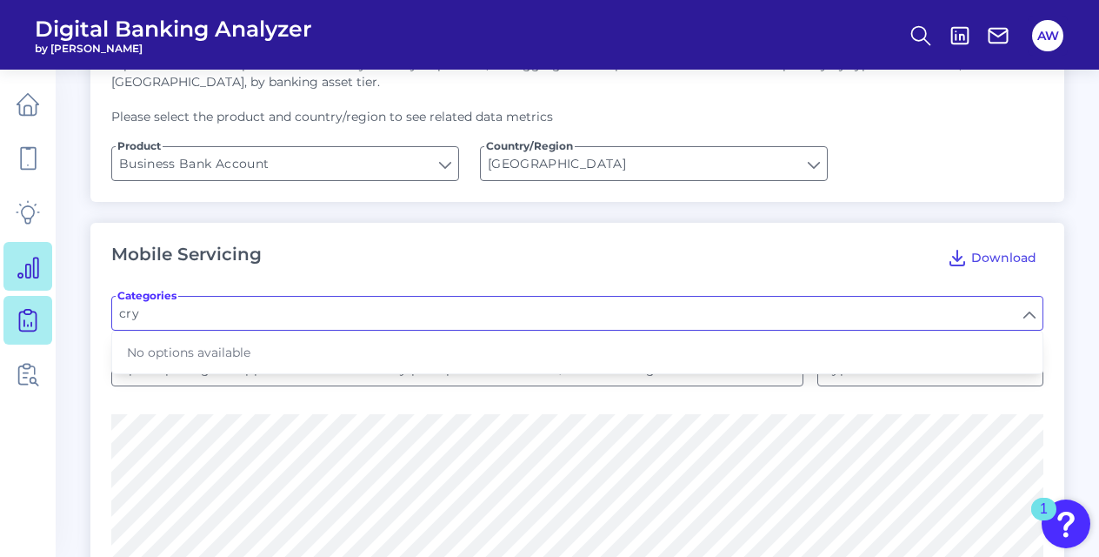
type input "cry"
click at [40, 326] on link at bounding box center [27, 320] width 49 height 49
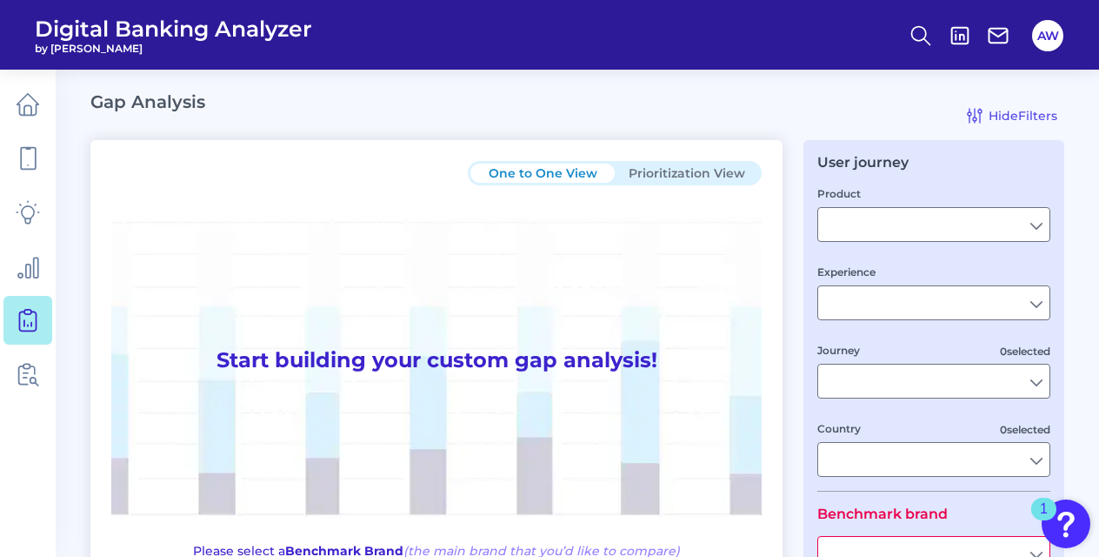
type input "Checking / Current Account"
type input "Mobile Servicing"
type input "Pre-Login Area, New Customer Onboarding, Login & Authentication, Accounts and t…"
type input "[GEOGRAPHIC_DATA]"
type input "KeyBank"
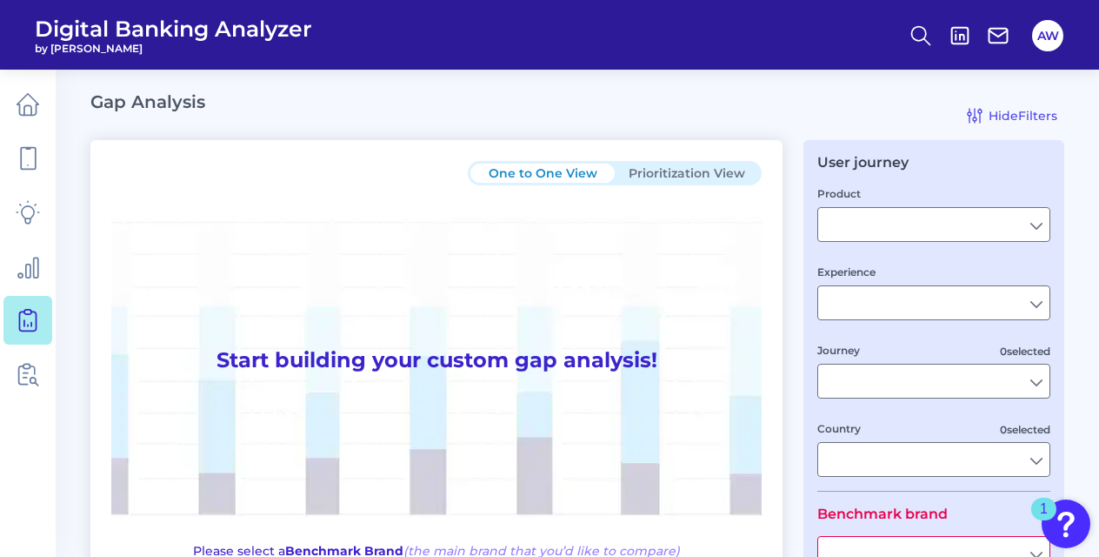
type input "All Select individual brands"
type input "All Countries"
type input "All Journeys"
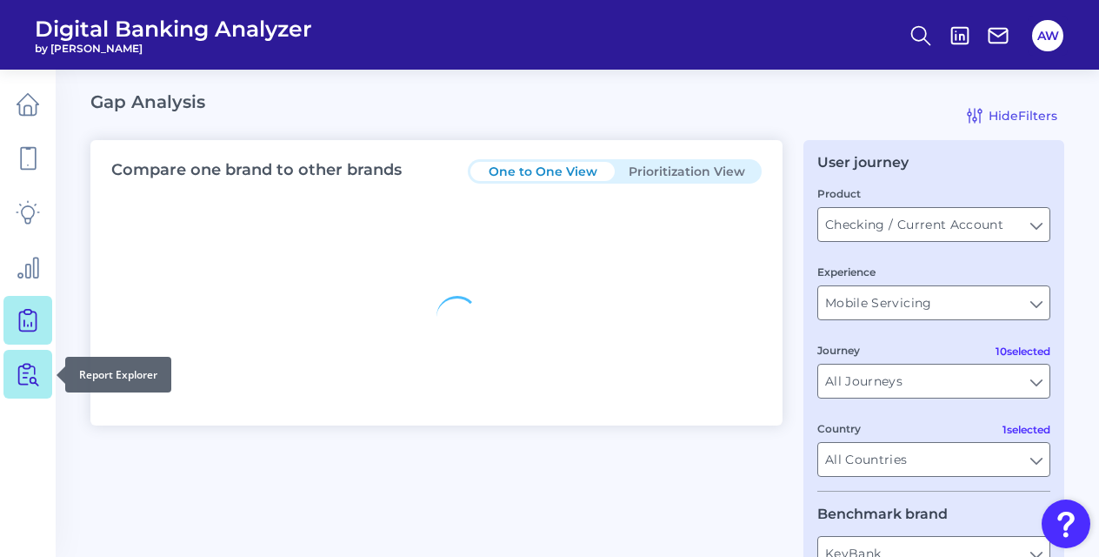
click at [31, 385] on icon at bounding box center [28, 374] width 24 height 24
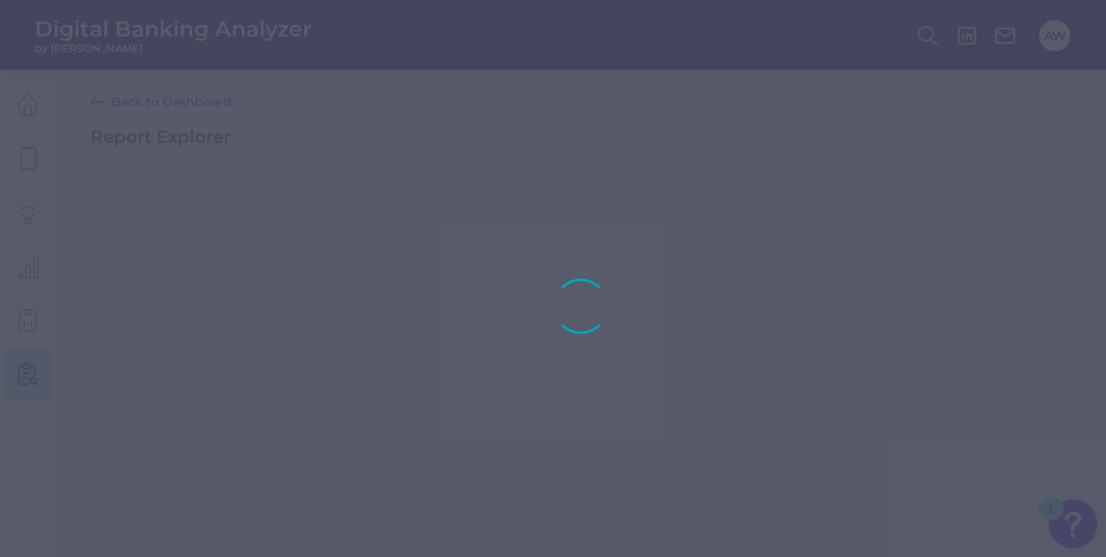
click at [17, 108] on div at bounding box center [553, 278] width 1106 height 557
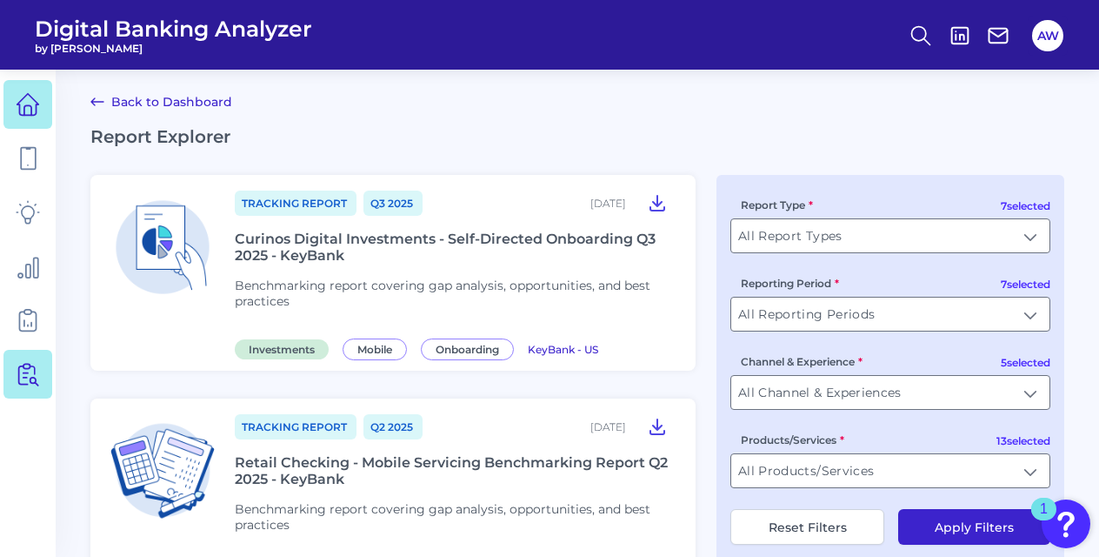
click at [26, 117] on link at bounding box center [27, 104] width 49 height 49
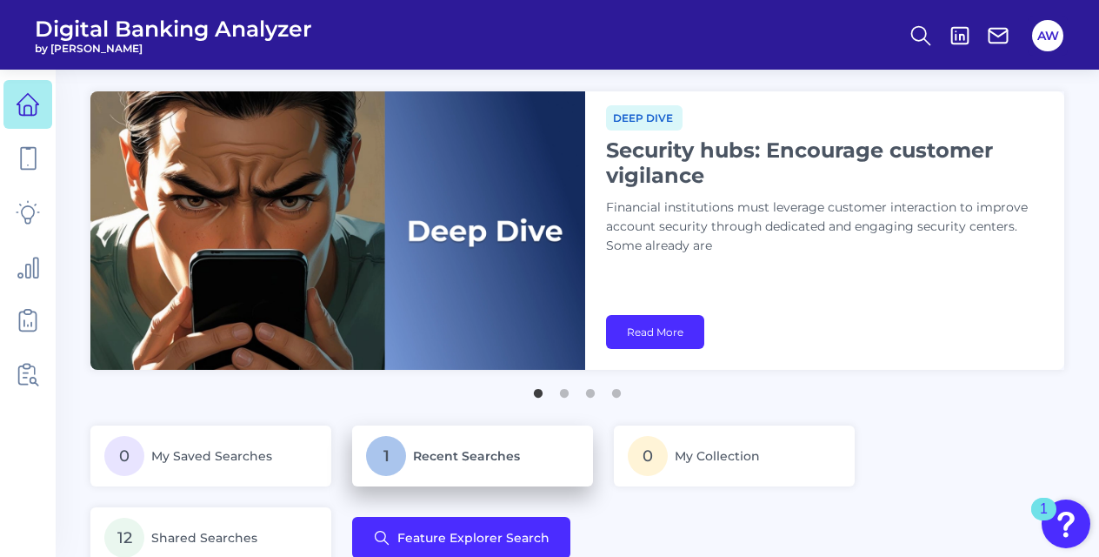
click at [502, 464] on p "1 Recent Searches" at bounding box center [472, 456] width 213 height 40
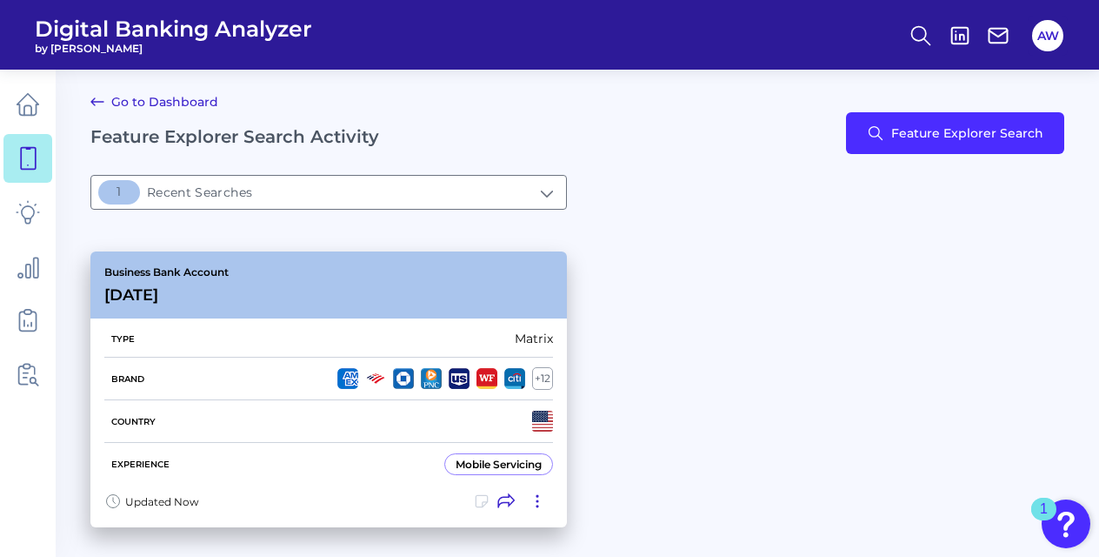
click at [538, 501] on icon at bounding box center [537, 500] width 17 height 17
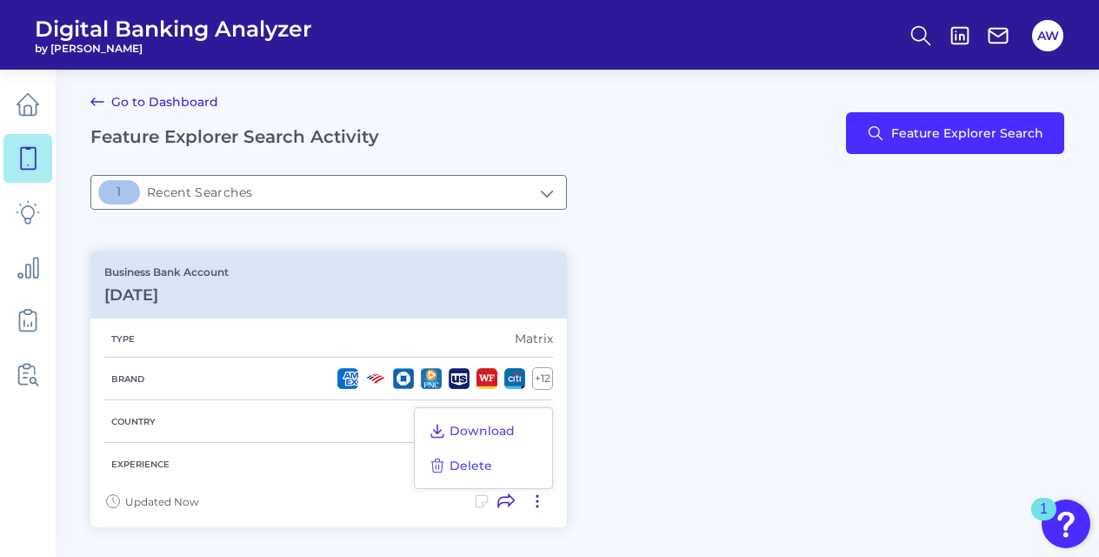
click at [732, 475] on div "Business Bank Account [DATE][FINANCIAL_ID] Type Matrix Brand + 12 Country Exper…" at bounding box center [577, 389] width 974 height 297
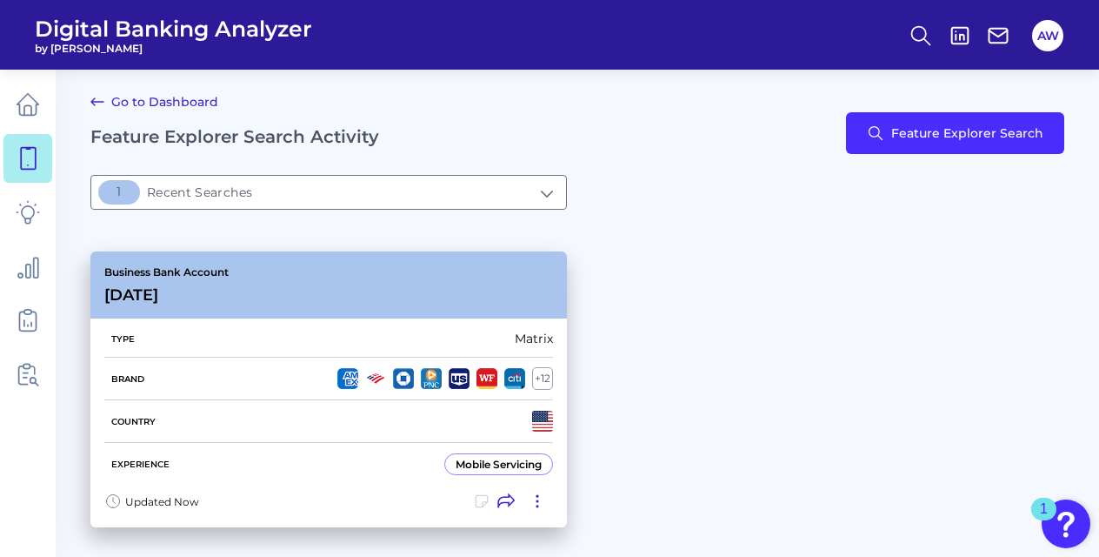
click at [532, 494] on icon at bounding box center [537, 500] width 17 height 17
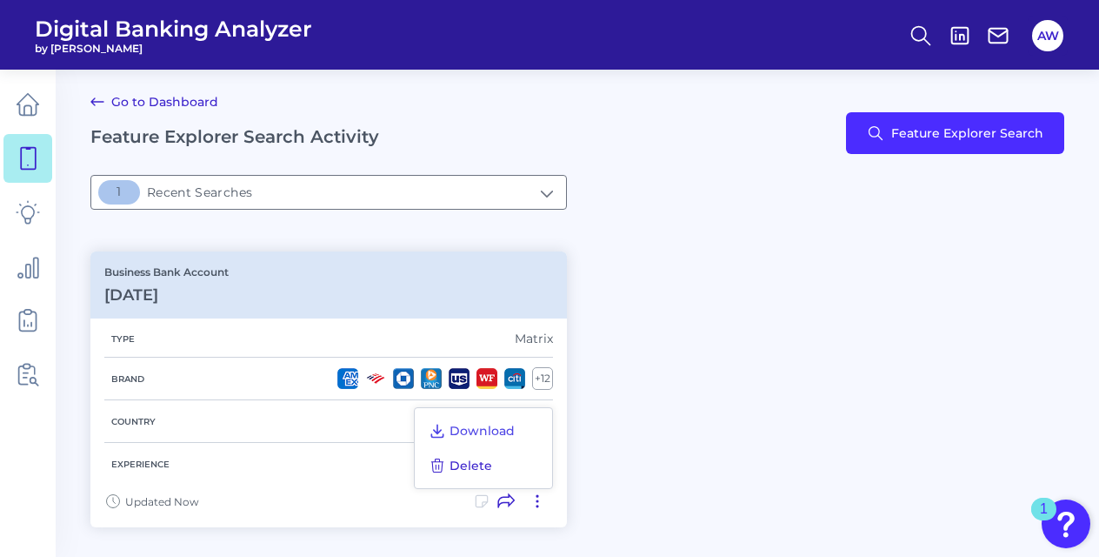
click at [471, 458] on span "Delete" at bounding box center [471, 465] width 43 height 16
type input "[object Object]Recent Searches"
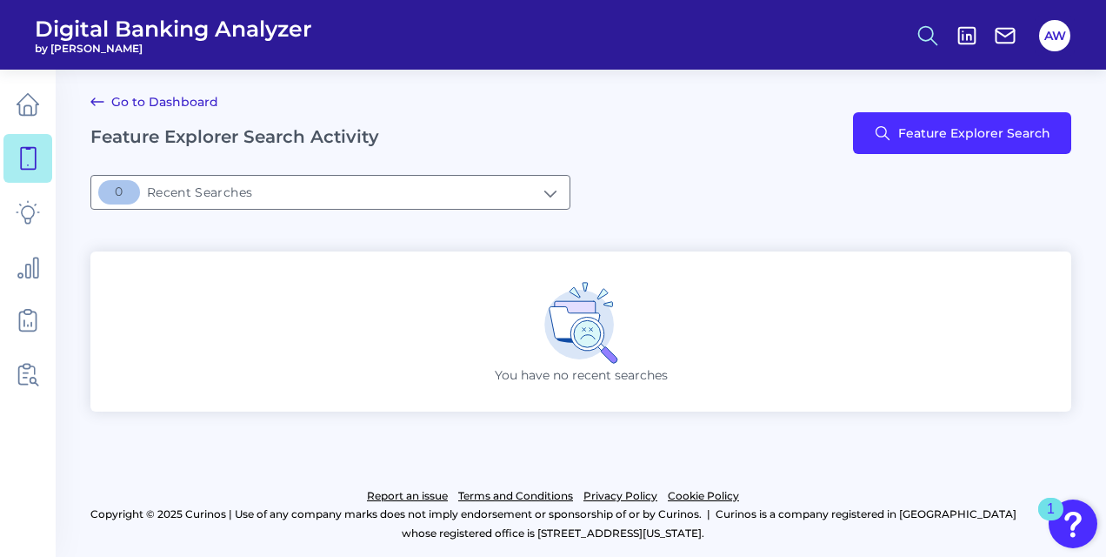
click at [931, 30] on circle at bounding box center [926, 33] width 14 height 14
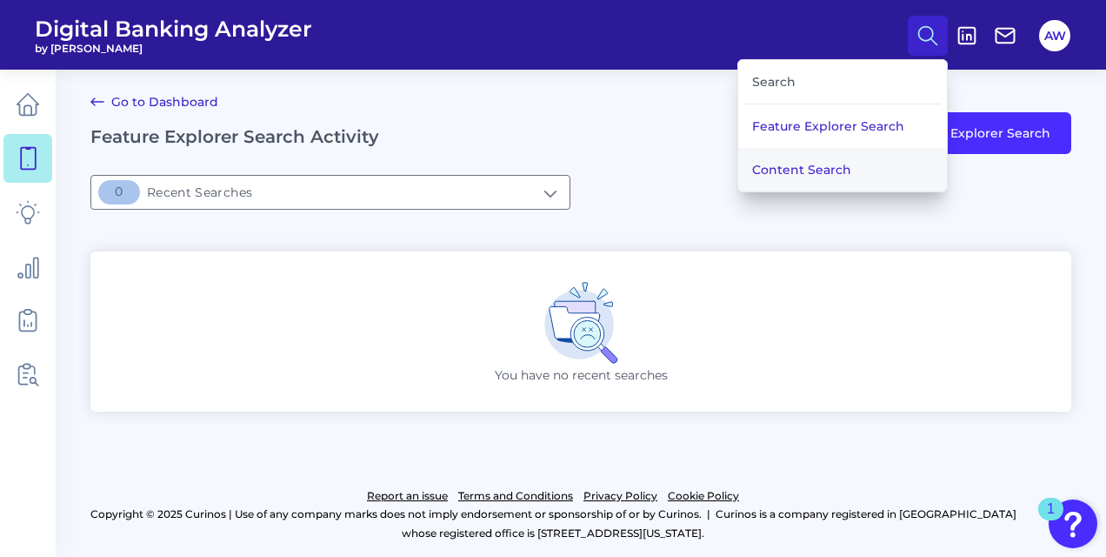
click at [803, 169] on button "Content Search" at bounding box center [842, 169] width 209 height 43
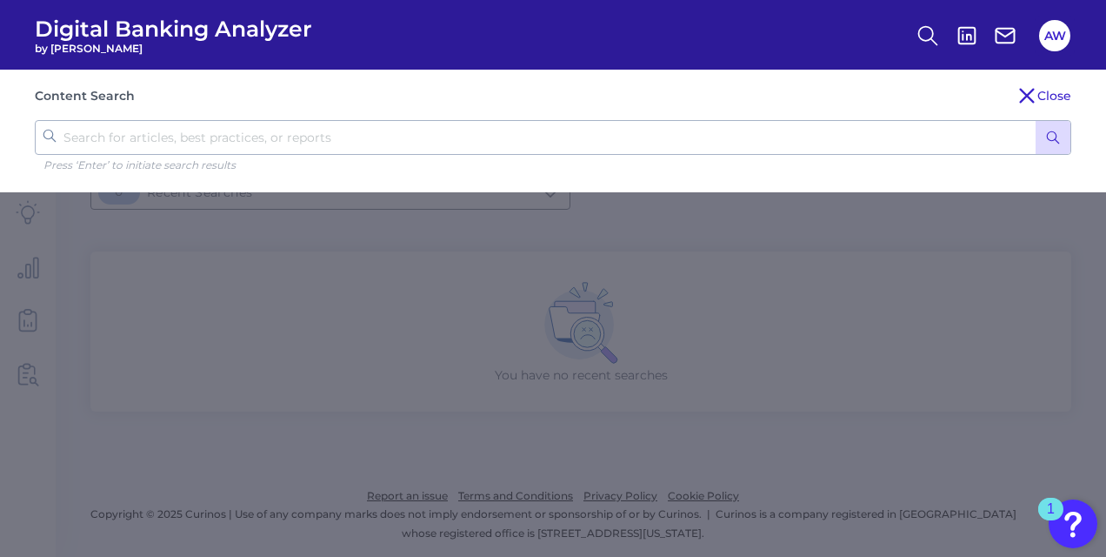
click at [438, 148] on input "text" at bounding box center [553, 137] width 1037 height 35
type input "crypto"
click button "submit" at bounding box center [1053, 137] width 35 height 33
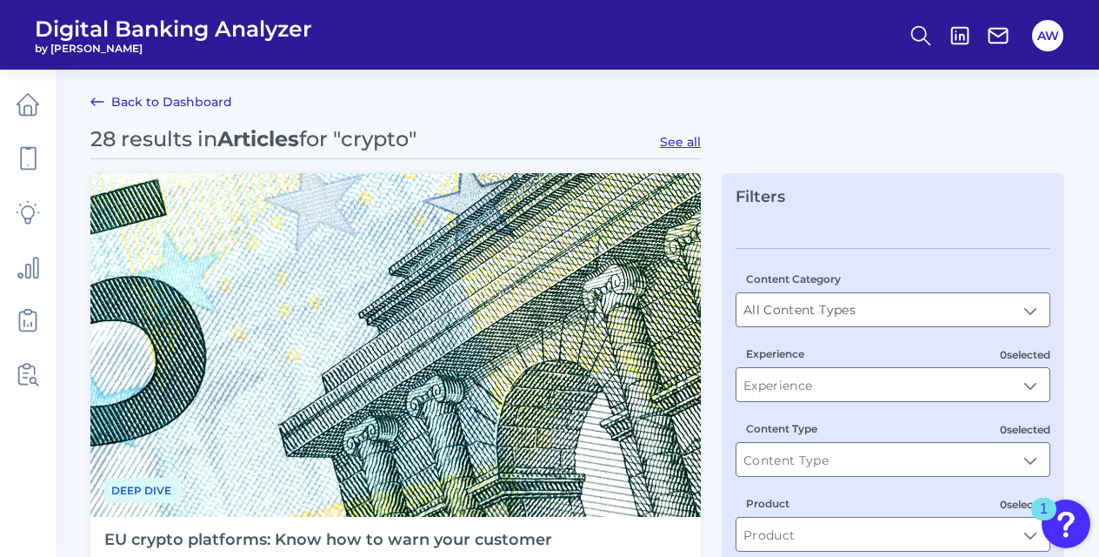
scroll to position [403, 0]
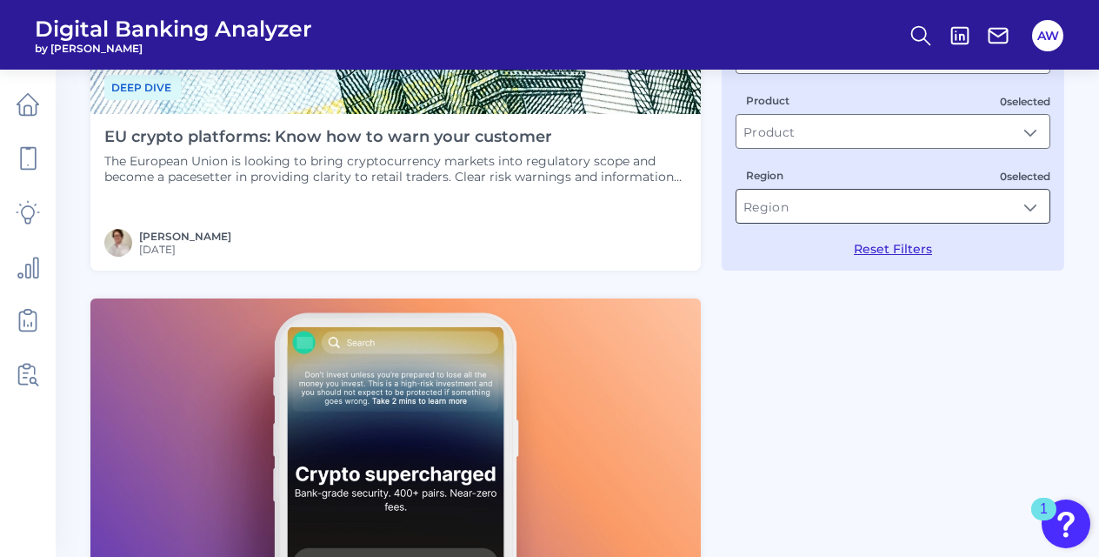
click at [756, 208] on input "Region" at bounding box center [893, 206] width 313 height 33
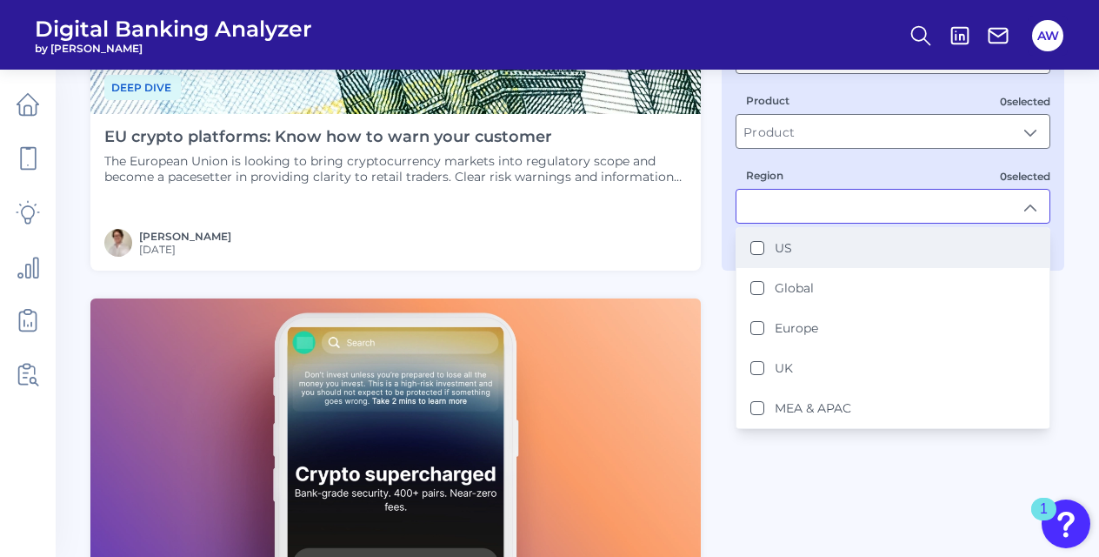
click at [771, 255] on div "US" at bounding box center [772, 248] width 42 height 16
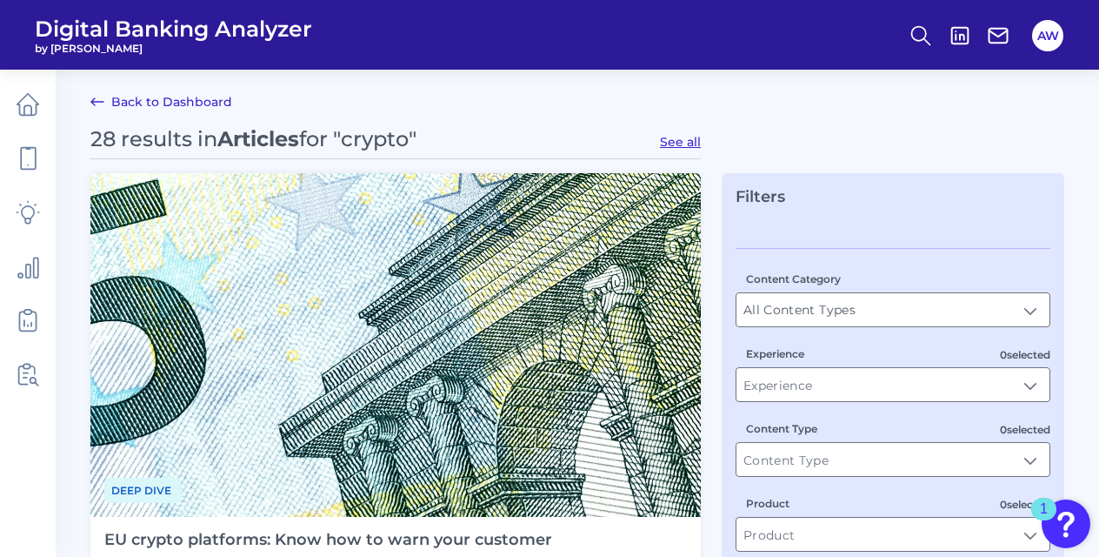
type input "US"
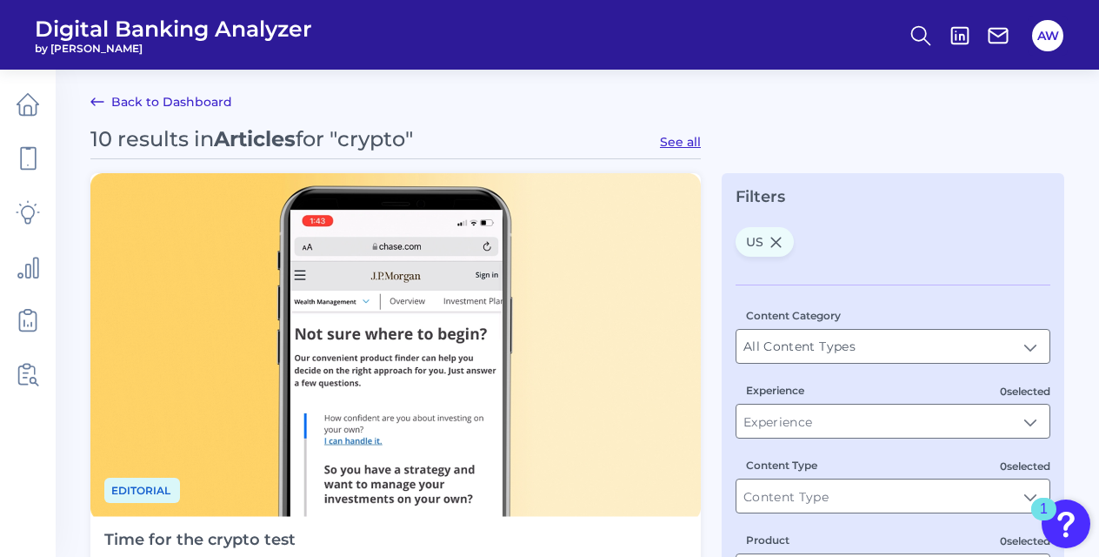
click at [685, 144] on button "See all" at bounding box center [680, 142] width 41 height 16
type input "Articles"
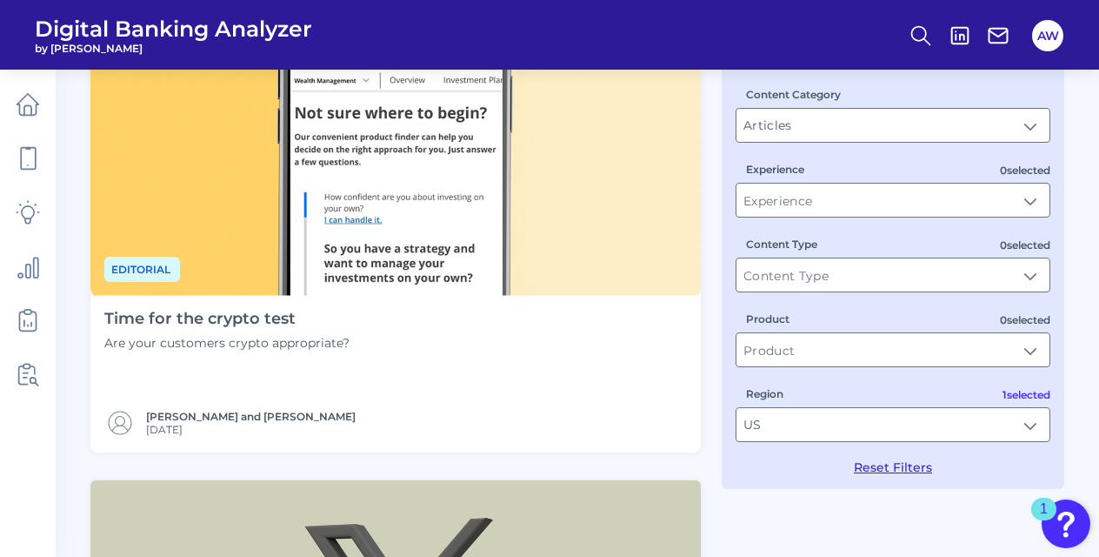
scroll to position [220, 0]
click at [849, 178] on div "Experience" at bounding box center [893, 189] width 315 height 57
click at [851, 192] on input "Experience" at bounding box center [893, 200] width 313 height 33
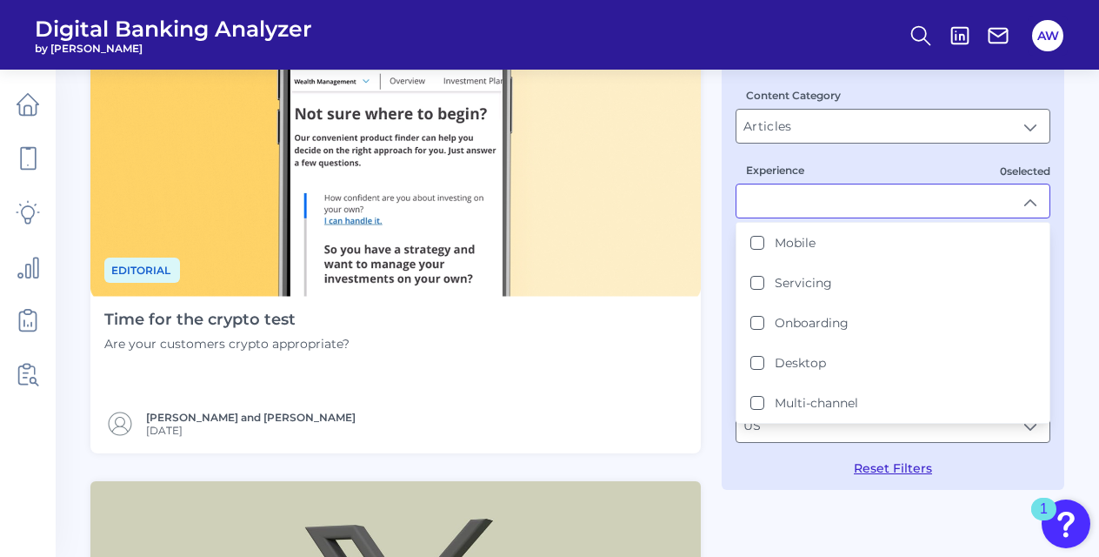
click at [851, 192] on input "Experience" at bounding box center [893, 200] width 313 height 33
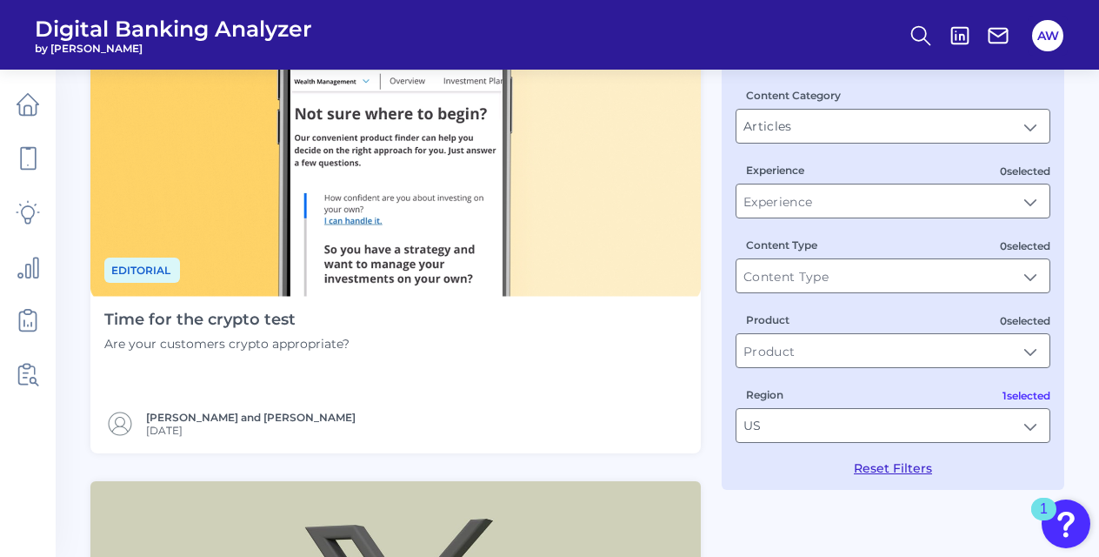
click at [858, 370] on div "Content Category Articles Articles 0 selected Experience 0 selected Content Typ…" at bounding box center [893, 269] width 315 height 411
click at [851, 357] on input "Product" at bounding box center [893, 350] width 313 height 33
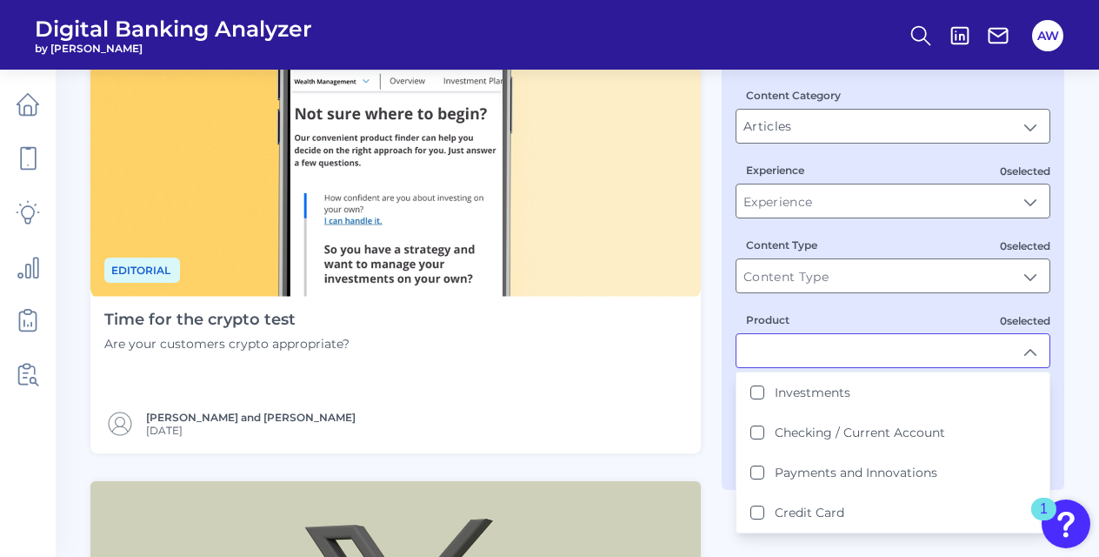
click at [851, 357] on input "Product" at bounding box center [893, 350] width 313 height 33
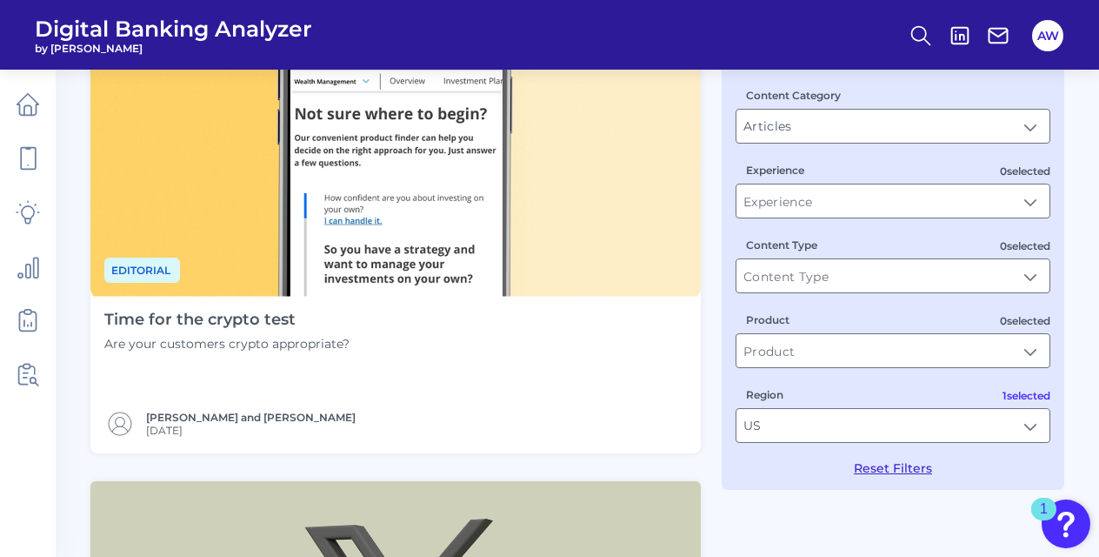
click at [789, 246] on label "Content Type" at bounding box center [781, 244] width 71 height 13
click at [789, 259] on input "Content Type" at bounding box center [893, 275] width 313 height 33
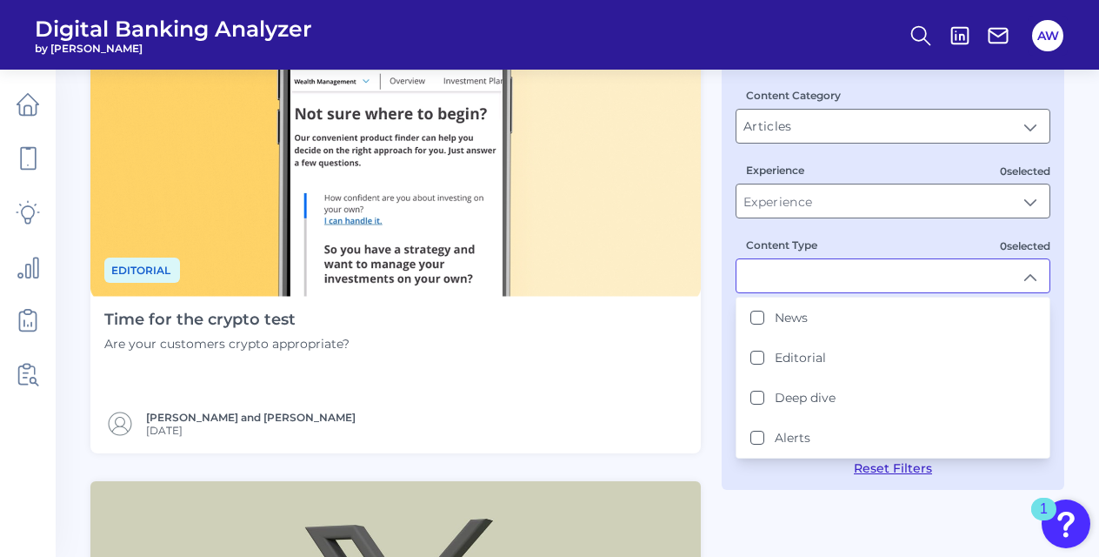
click at [789, 284] on input "Content Type" at bounding box center [893, 275] width 313 height 33
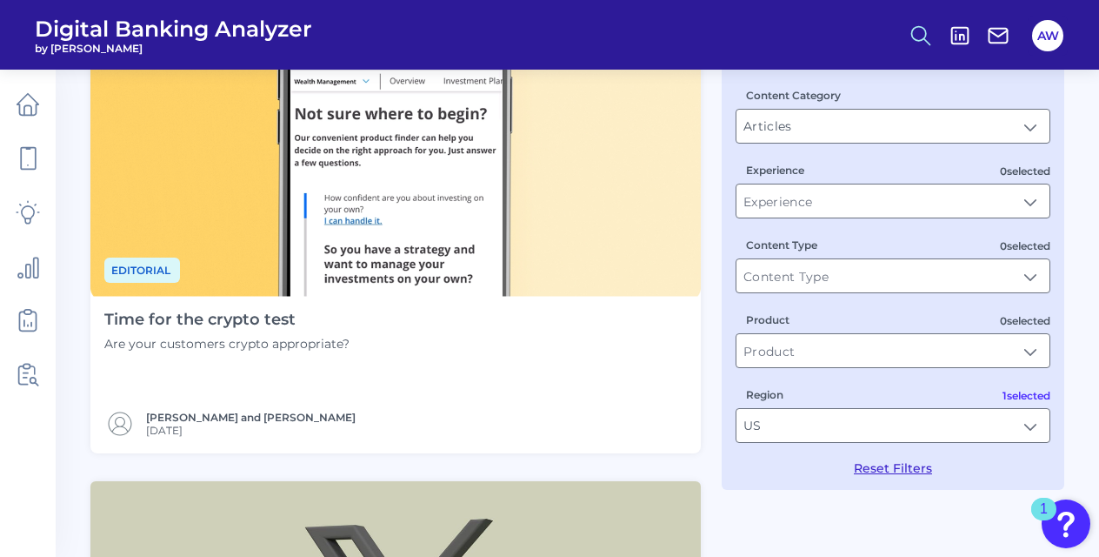
click at [924, 45] on icon at bounding box center [921, 35] width 24 height 24
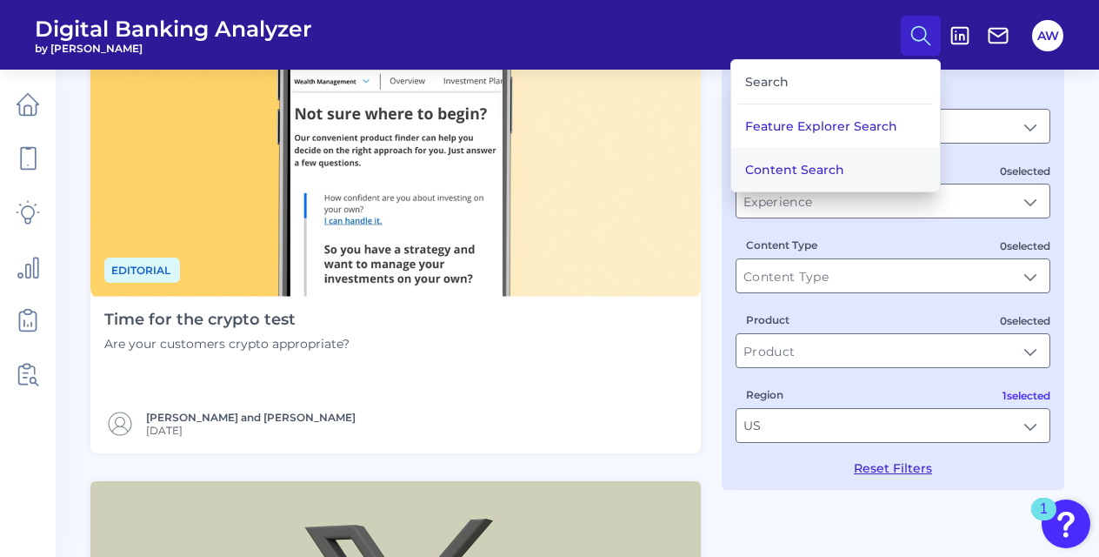
click at [774, 150] on button "Content Search" at bounding box center [835, 169] width 209 height 43
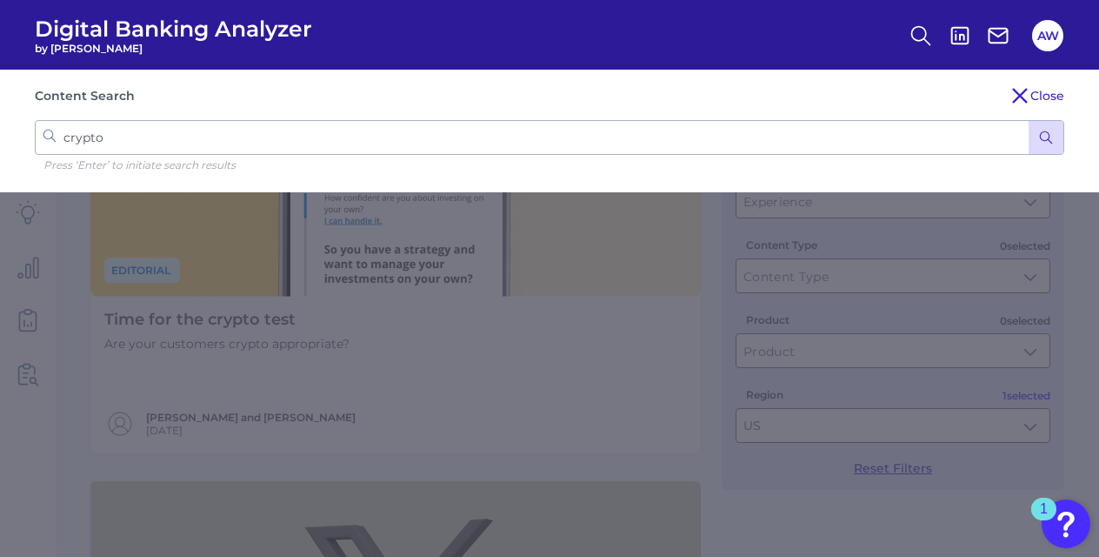
click at [431, 128] on input "crypto" at bounding box center [550, 137] width 1030 height 35
type input "a"
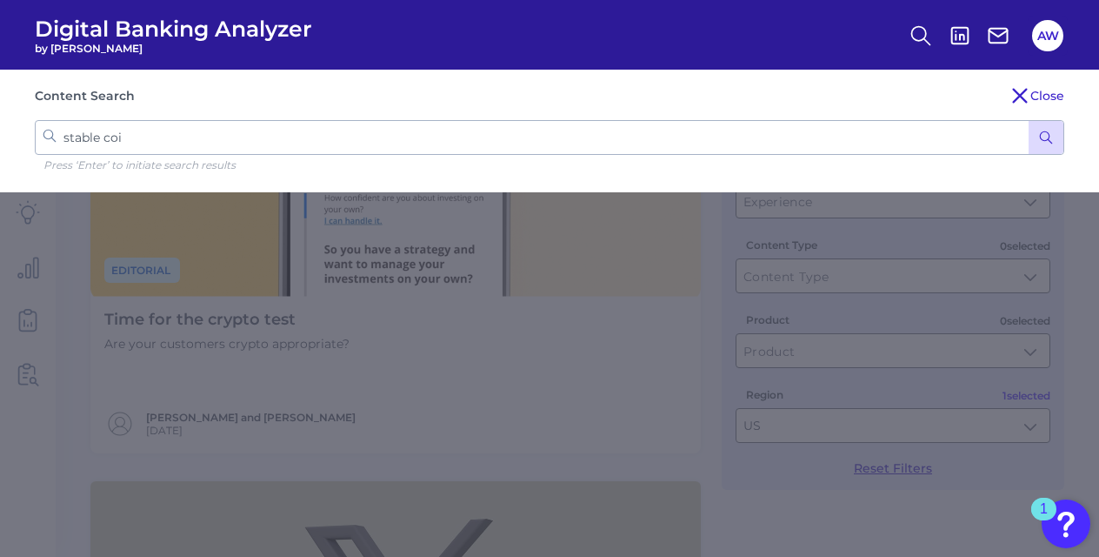
type input "stable coin"
click at [1029, 121] on button "submit" at bounding box center [1046, 137] width 35 height 33
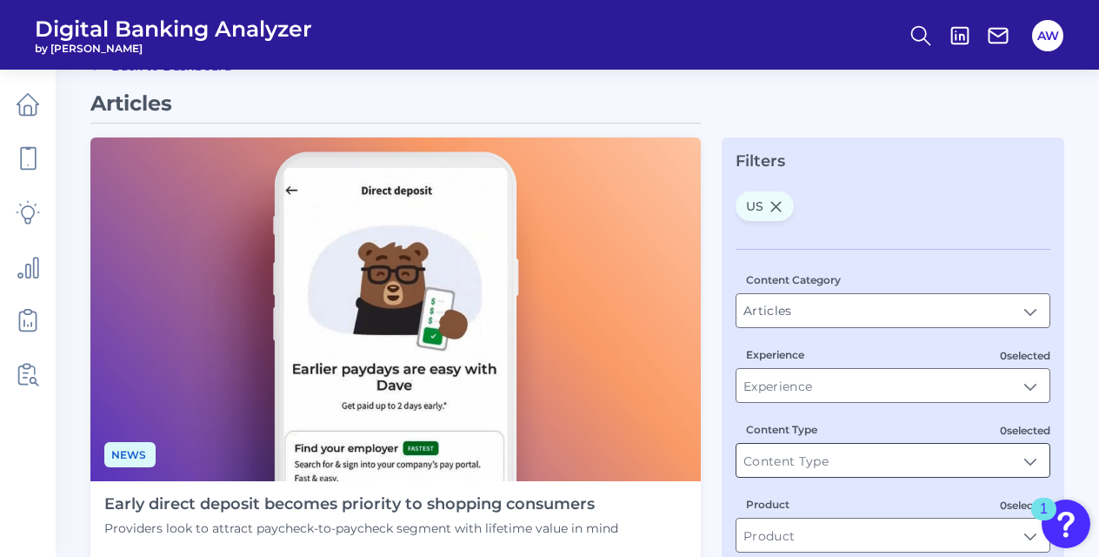
scroll to position [0, 0]
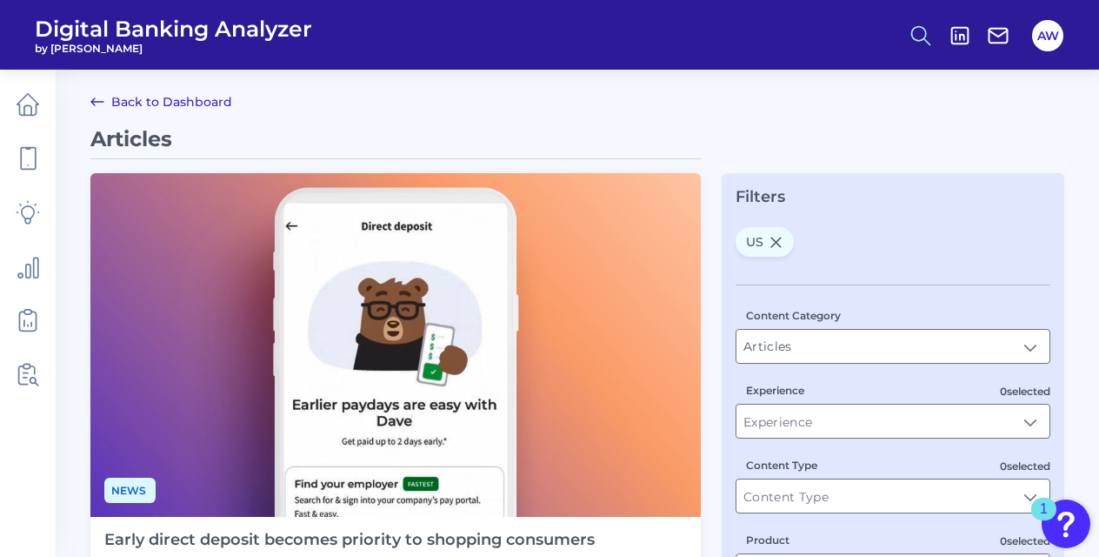
click at [910, 33] on icon at bounding box center [921, 35] width 24 height 24
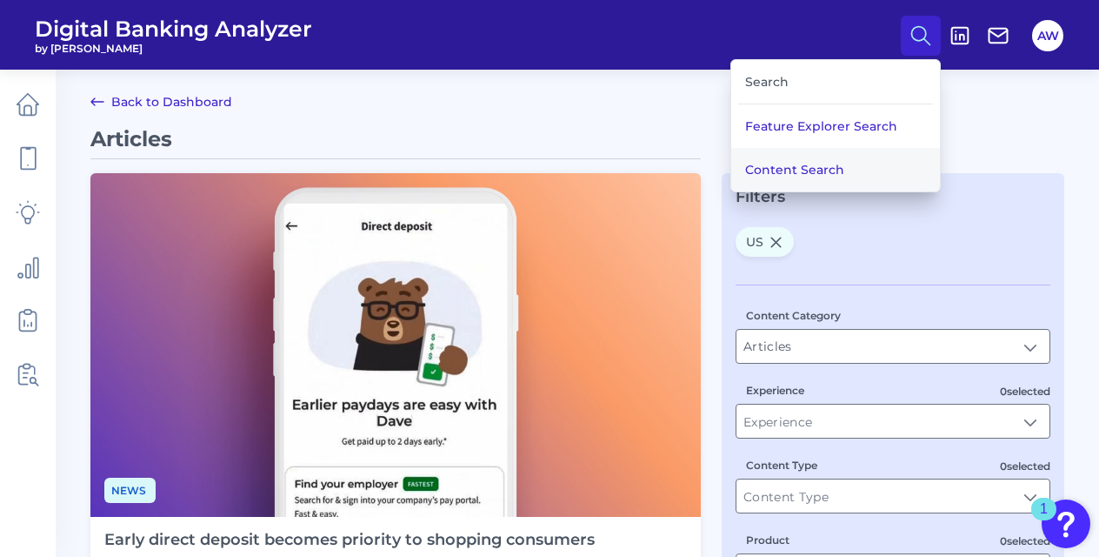
click at [754, 164] on button "Content Search" at bounding box center [835, 169] width 209 height 43
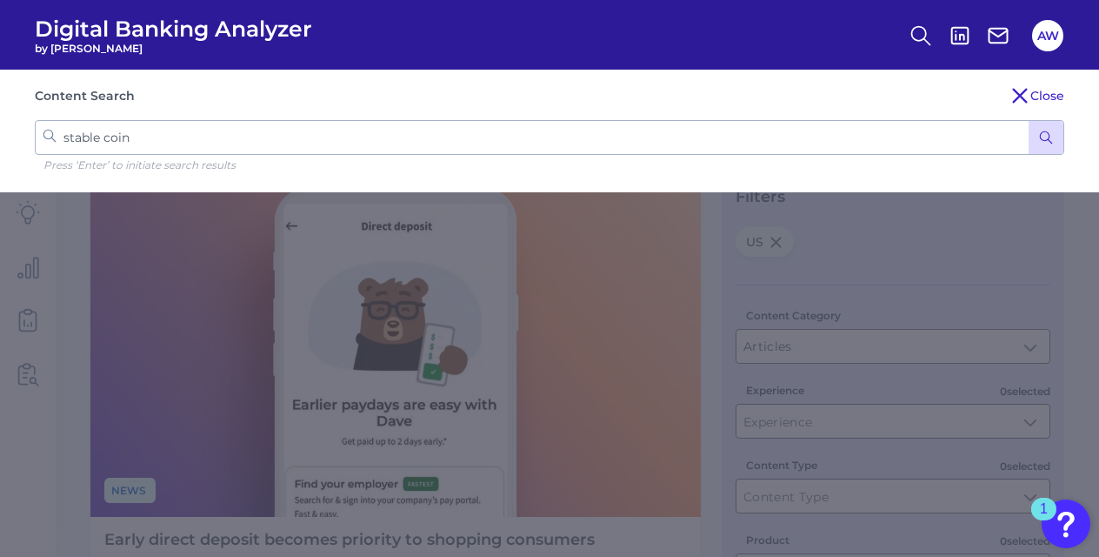
click at [106, 140] on input "stable coin" at bounding box center [550, 137] width 1030 height 35
type input "stablecoin"
click at [1029, 121] on button "submit" at bounding box center [1046, 137] width 35 height 33
